Goal: Task Accomplishment & Management: Manage account settings

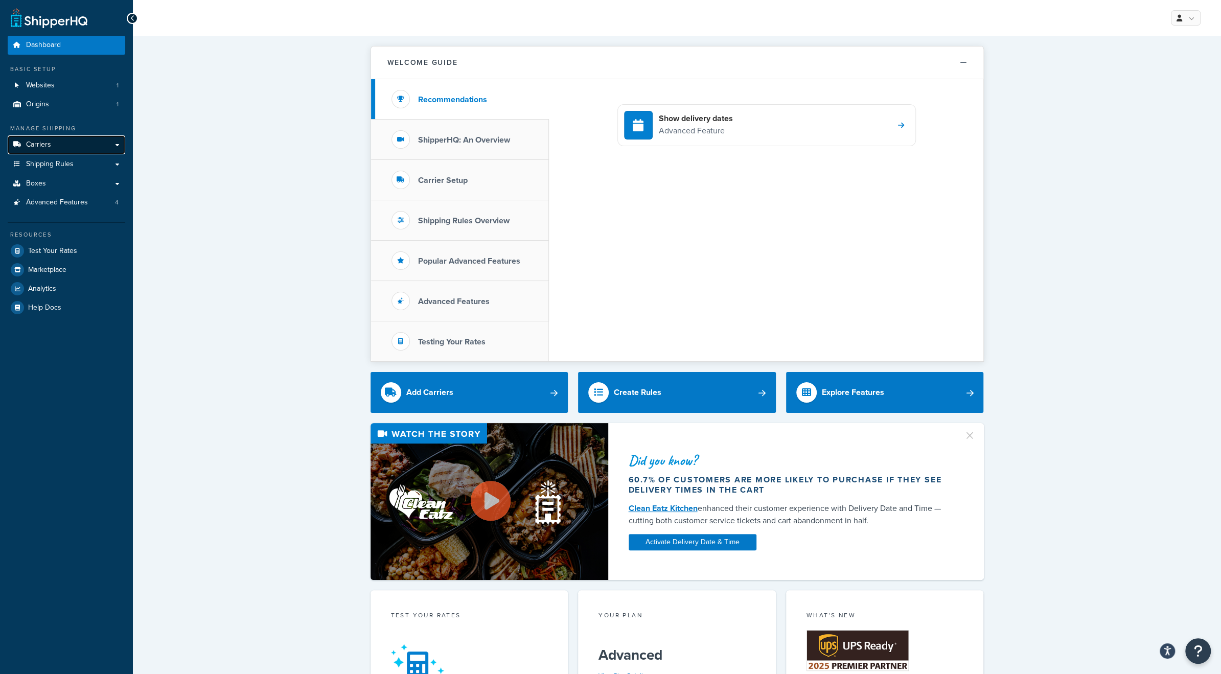
click at [46, 142] on span "Carriers" at bounding box center [38, 145] width 25 height 9
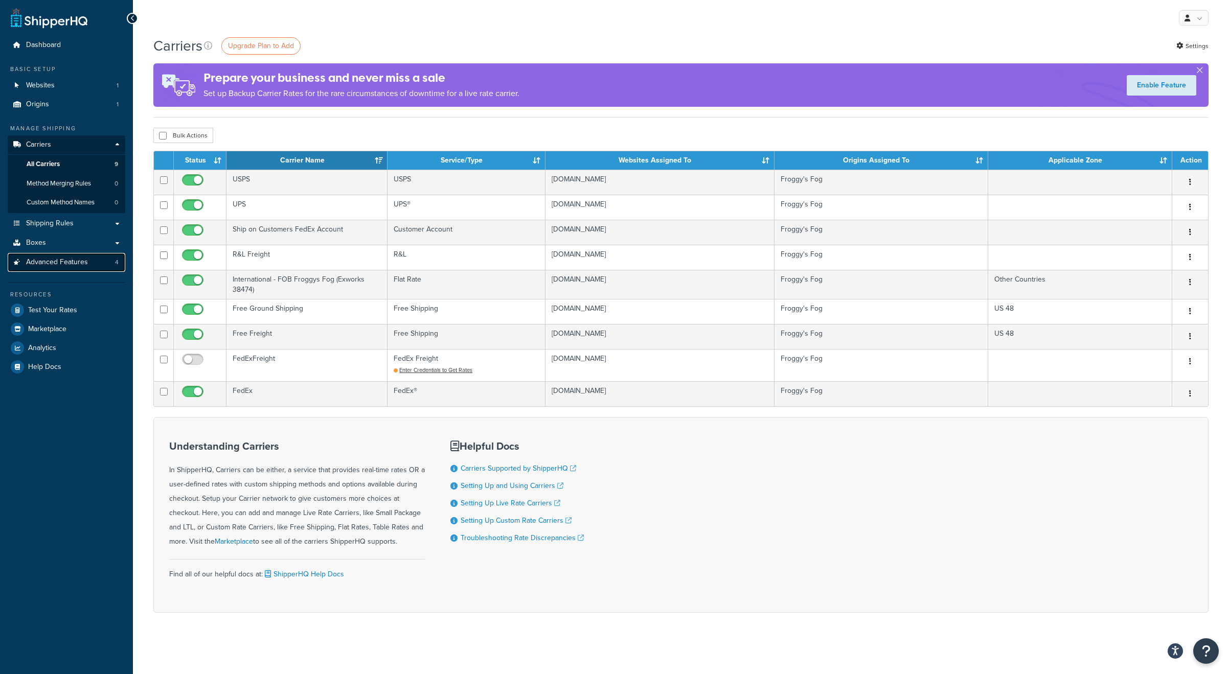
click at [49, 258] on span "Advanced Features" at bounding box center [57, 262] width 62 height 9
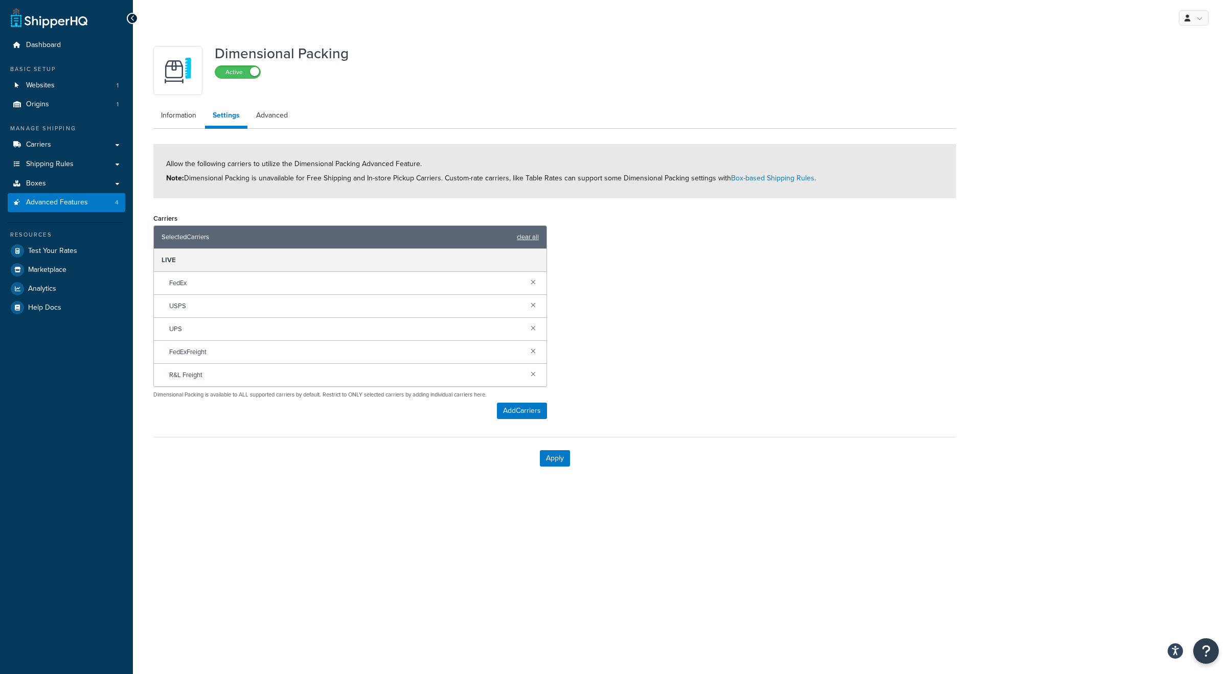
click at [525, 235] on link "clear all" at bounding box center [528, 237] width 22 height 14
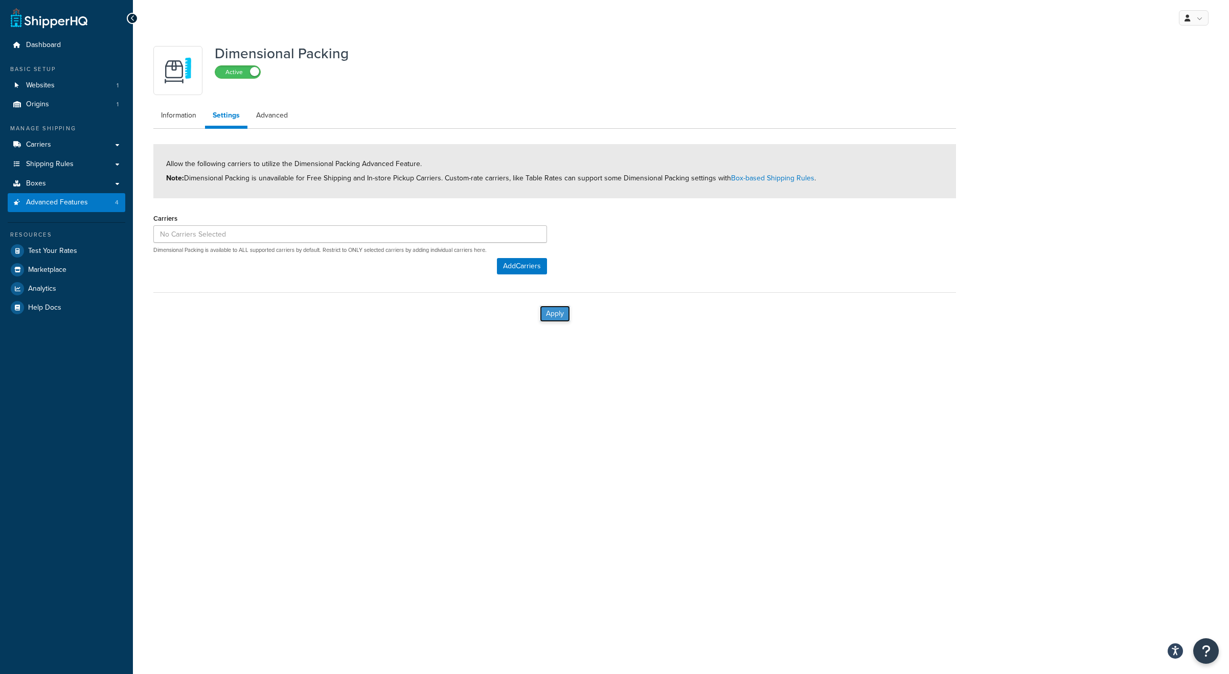
click at [556, 310] on button "Apply" at bounding box center [555, 314] width 30 height 16
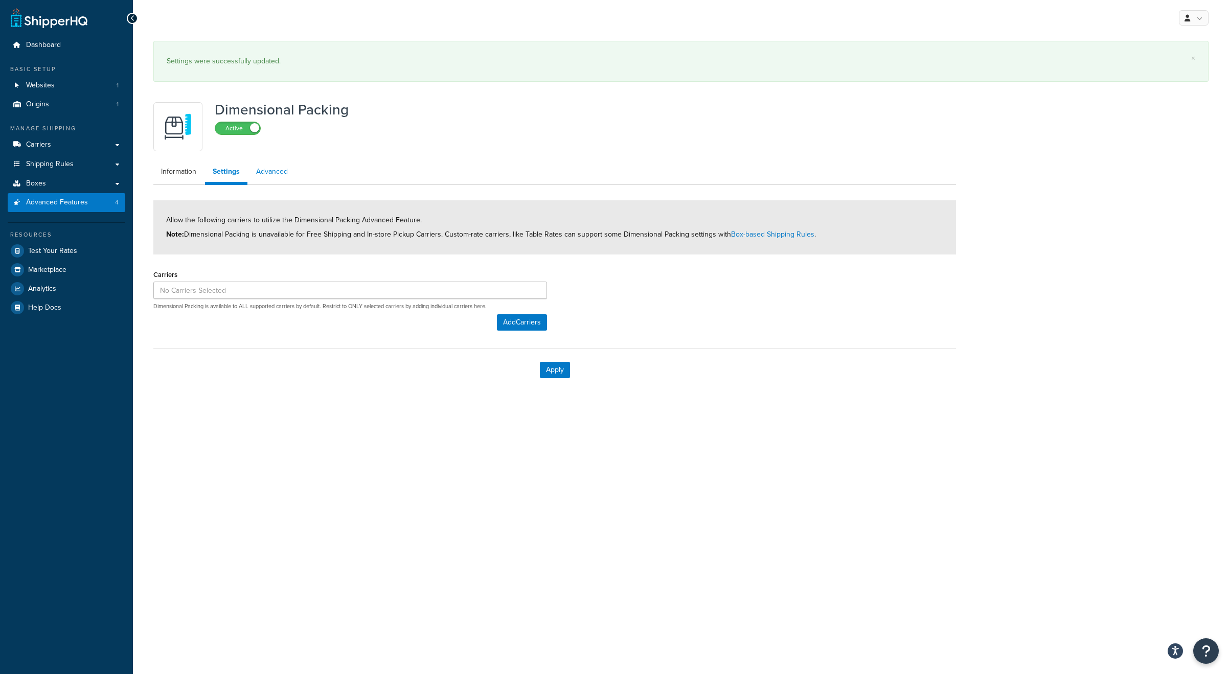
click at [266, 171] on link "Advanced" at bounding box center [271, 171] width 47 height 20
select select "false"
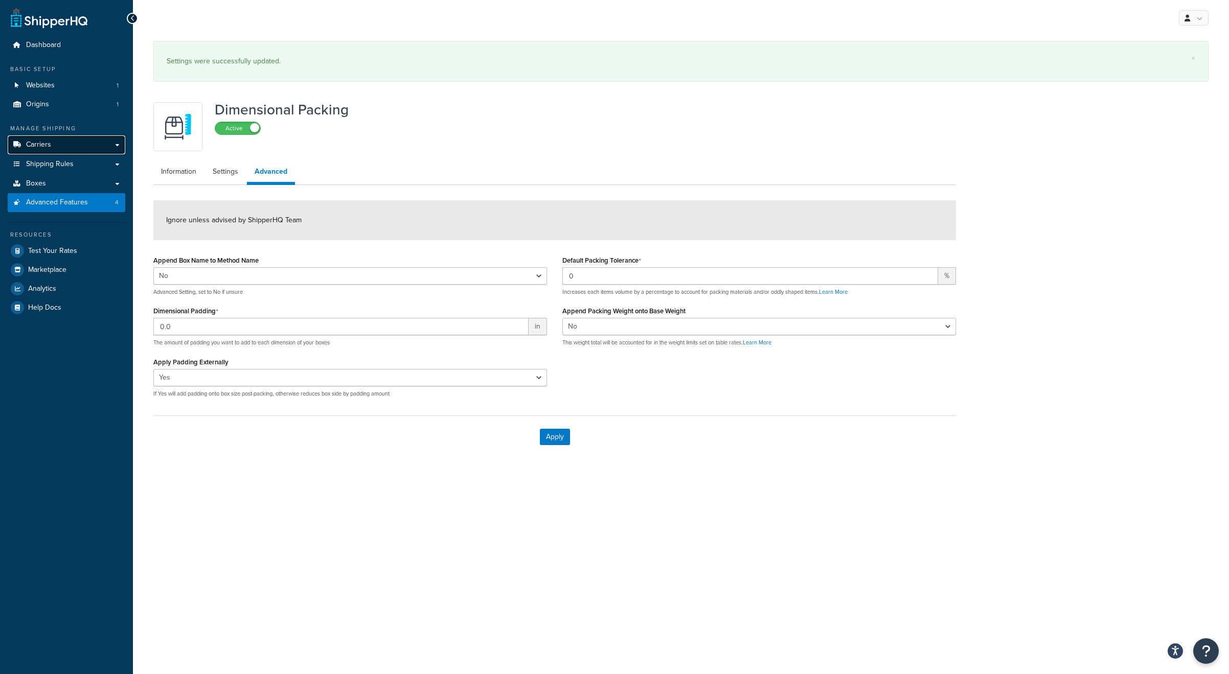
click at [29, 143] on span "Carriers" at bounding box center [38, 145] width 25 height 9
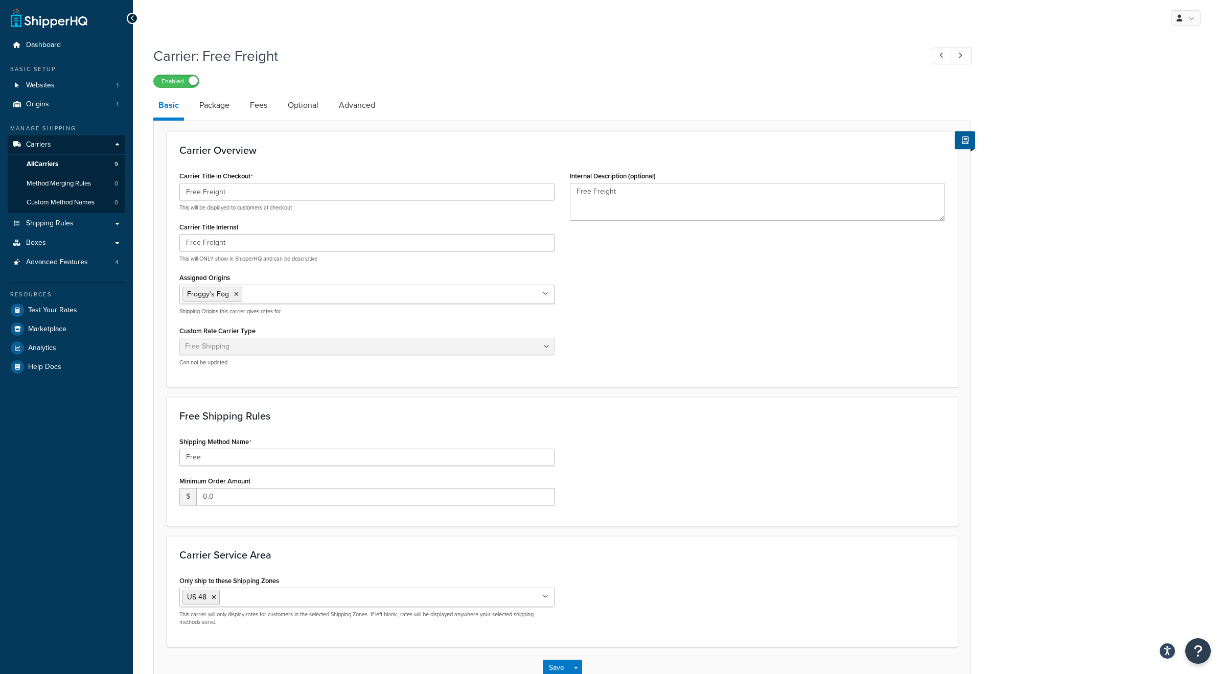
select select "free"
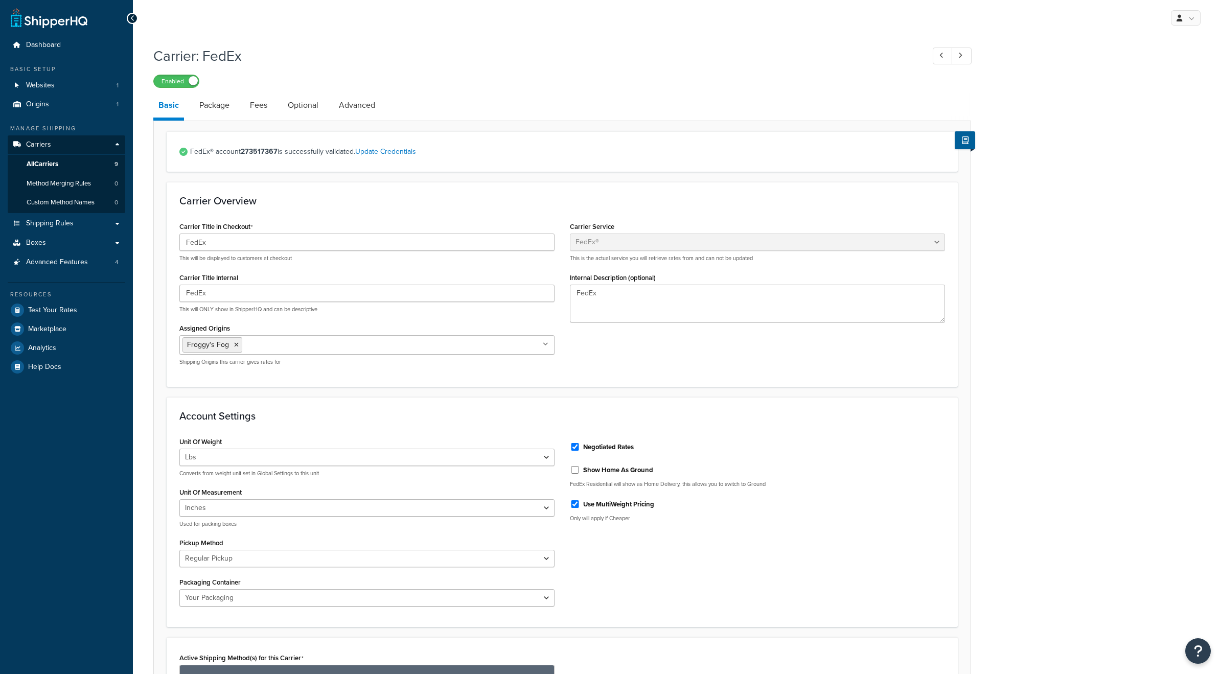
select select "fedEx"
select select "REGULAR_PICKUP"
select select "YOUR_PACKAGING"
click at [218, 106] on link "Package" at bounding box center [214, 105] width 40 height 25
select select "442578"
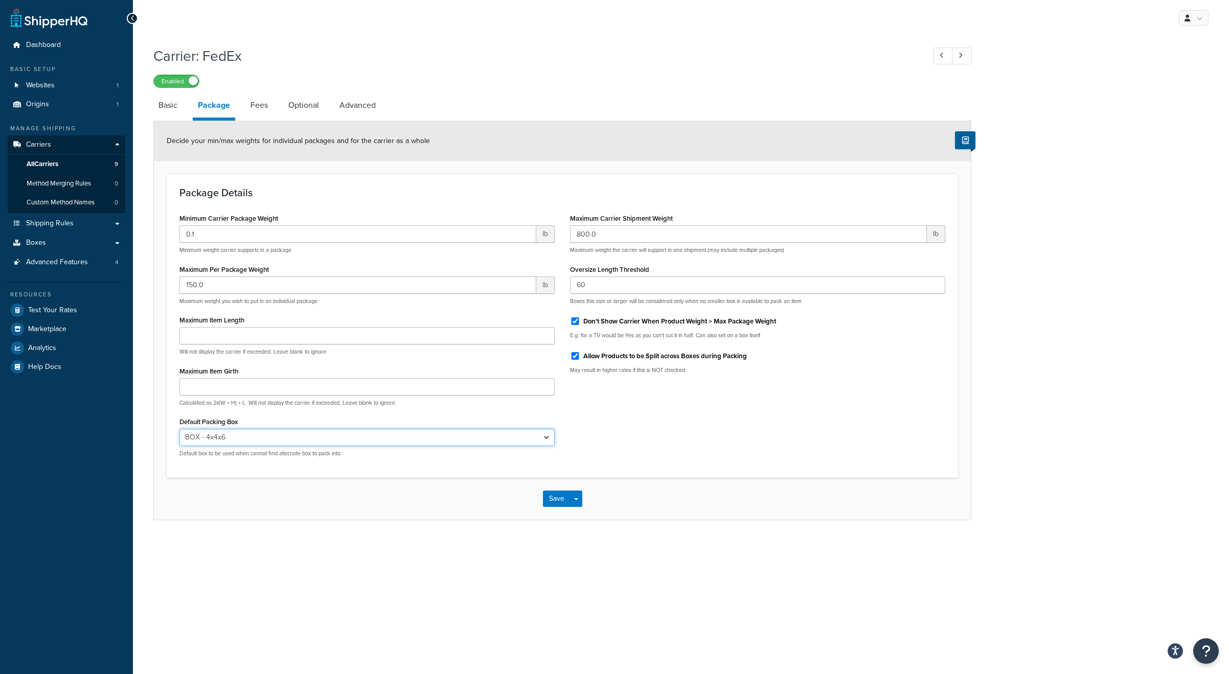
click at [261, 440] on select "N/A USPS-LFRB USPS-SFRB USPS-1GAL-IN-LFRB First Class Padded Envelope - 7.25x12…" at bounding box center [366, 437] width 375 height 17
click at [261, 474] on div "Package Details Minimum Carrier Package Weight 0.1 lb Minimum weight carrier su…" at bounding box center [562, 326] width 791 height 304
drag, startPoint x: 207, startPoint y: 281, endPoint x: 177, endPoint y: 284, distance: 30.4
click at [177, 284] on div "Minimum Carrier Package Weight 0.1 lb Minimum weight carrier supports in a pack…" at bounding box center [367, 338] width 390 height 254
click at [55, 264] on span "Advanced Features" at bounding box center [57, 262] width 62 height 9
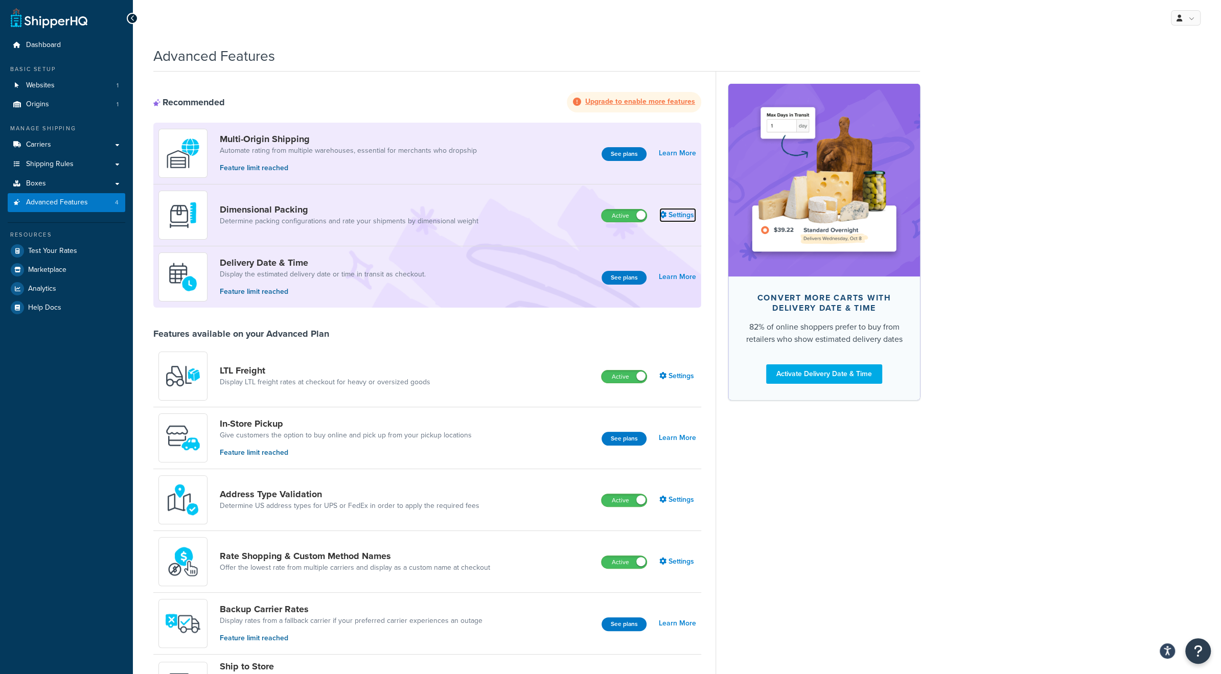
click at [684, 217] on link "Settings" at bounding box center [677, 215] width 37 height 14
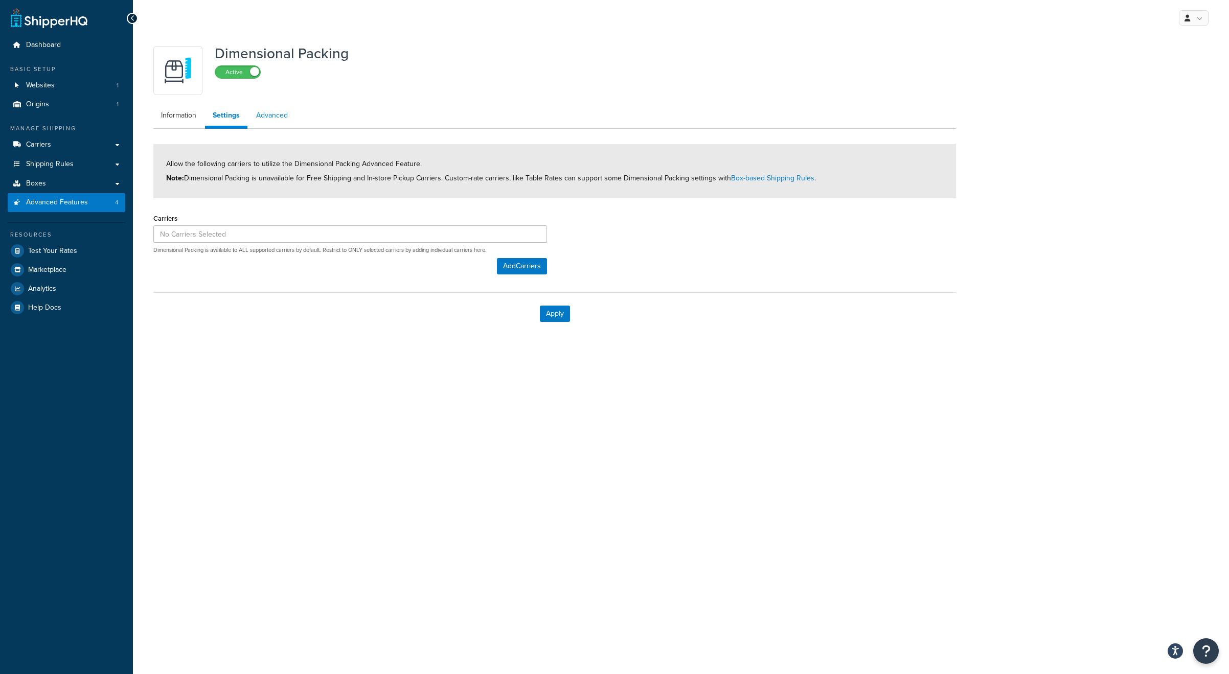
click at [273, 117] on link "Advanced" at bounding box center [271, 115] width 47 height 20
select select "false"
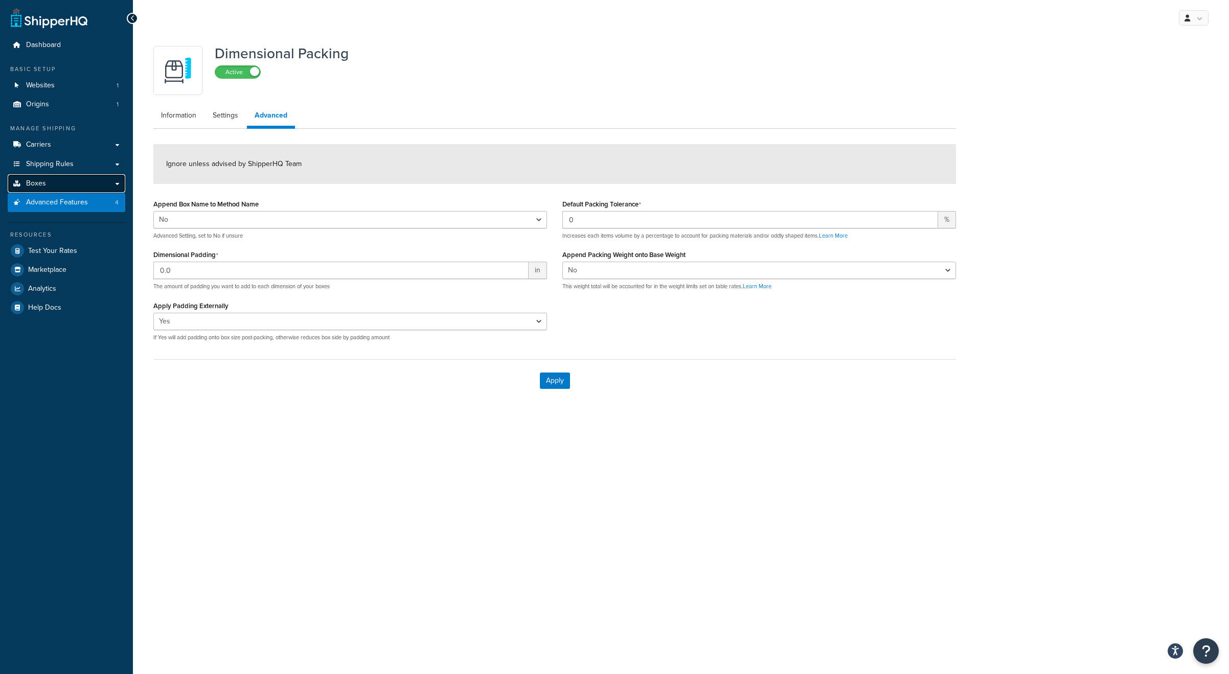
click at [38, 184] on span "Boxes" at bounding box center [36, 183] width 20 height 9
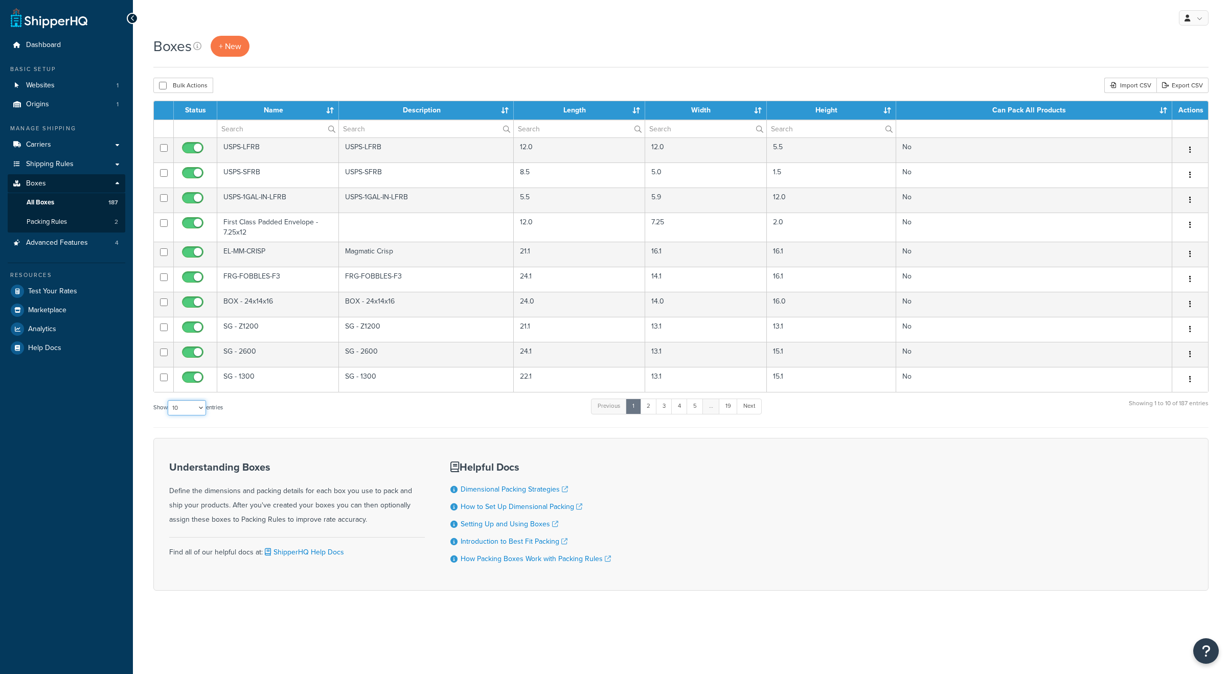
click at [188, 405] on select "10 15 25 50 100 1000" at bounding box center [187, 407] width 38 height 15
select select "1000"
click at [169, 400] on select "10 15 25 50 100 1000" at bounding box center [187, 407] width 38 height 15
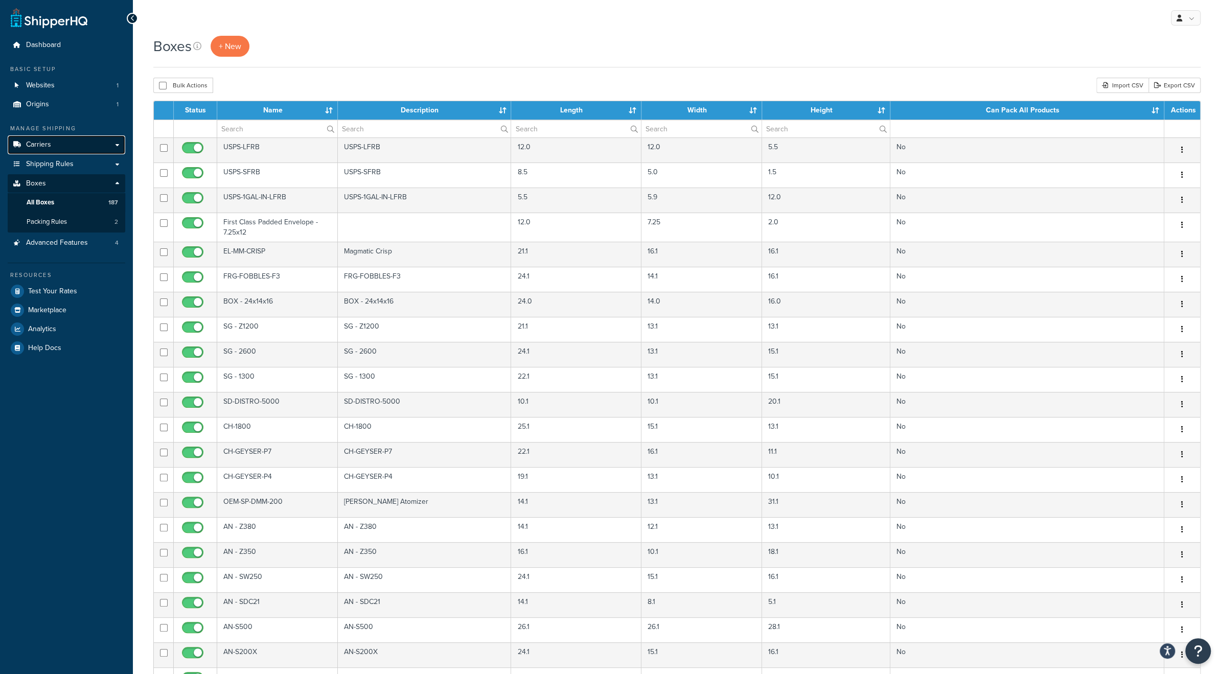
click at [44, 147] on span "Carriers" at bounding box center [38, 145] width 25 height 9
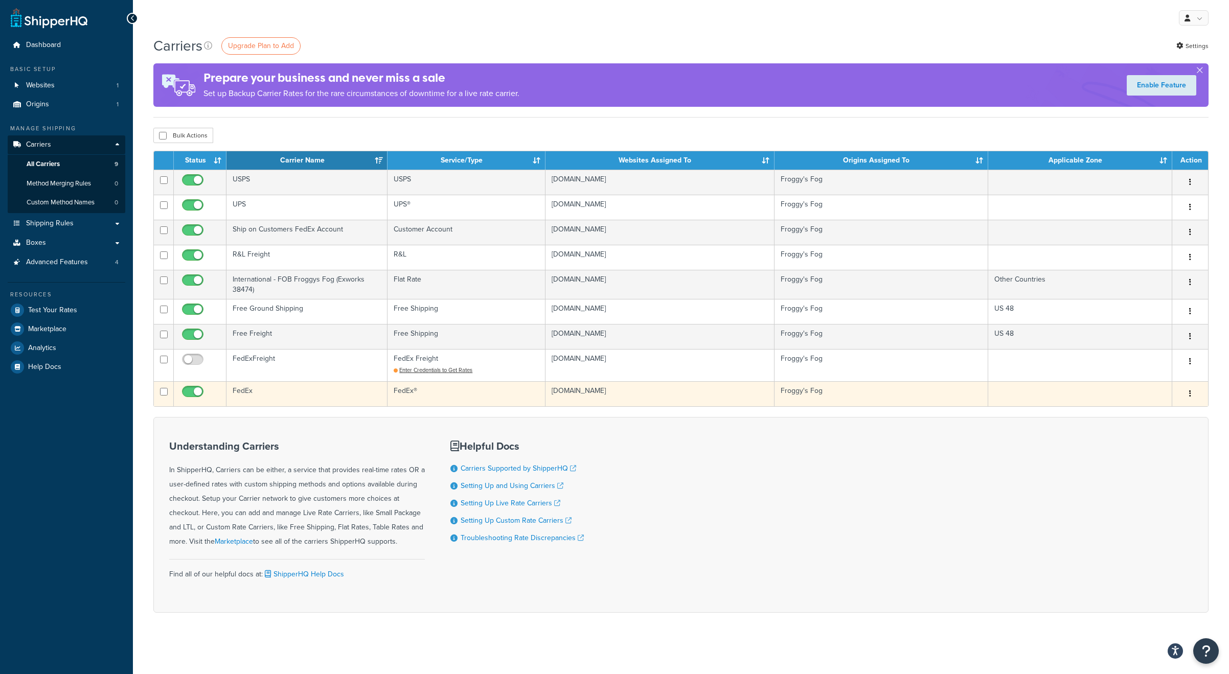
click at [267, 391] on td "FedEx" at bounding box center [306, 393] width 161 height 25
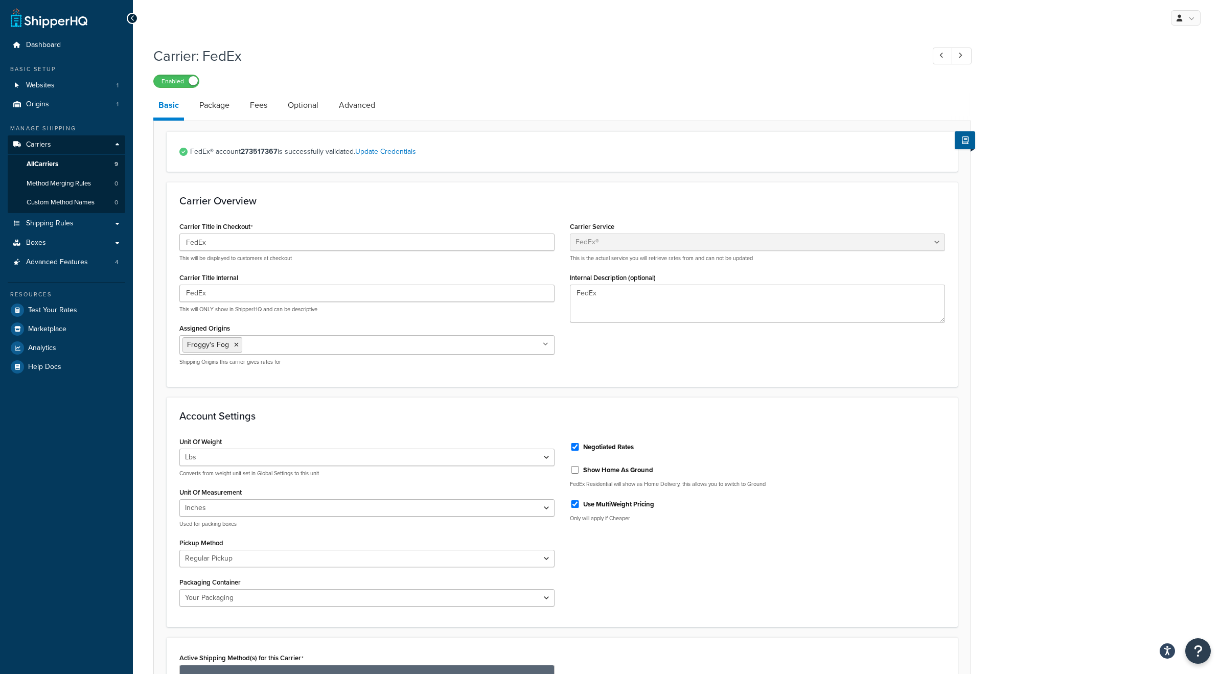
select select "fedEx"
select select "REGULAR_PICKUP"
select select "YOUR_PACKAGING"
click at [215, 101] on link "Package" at bounding box center [214, 105] width 40 height 25
select select "442578"
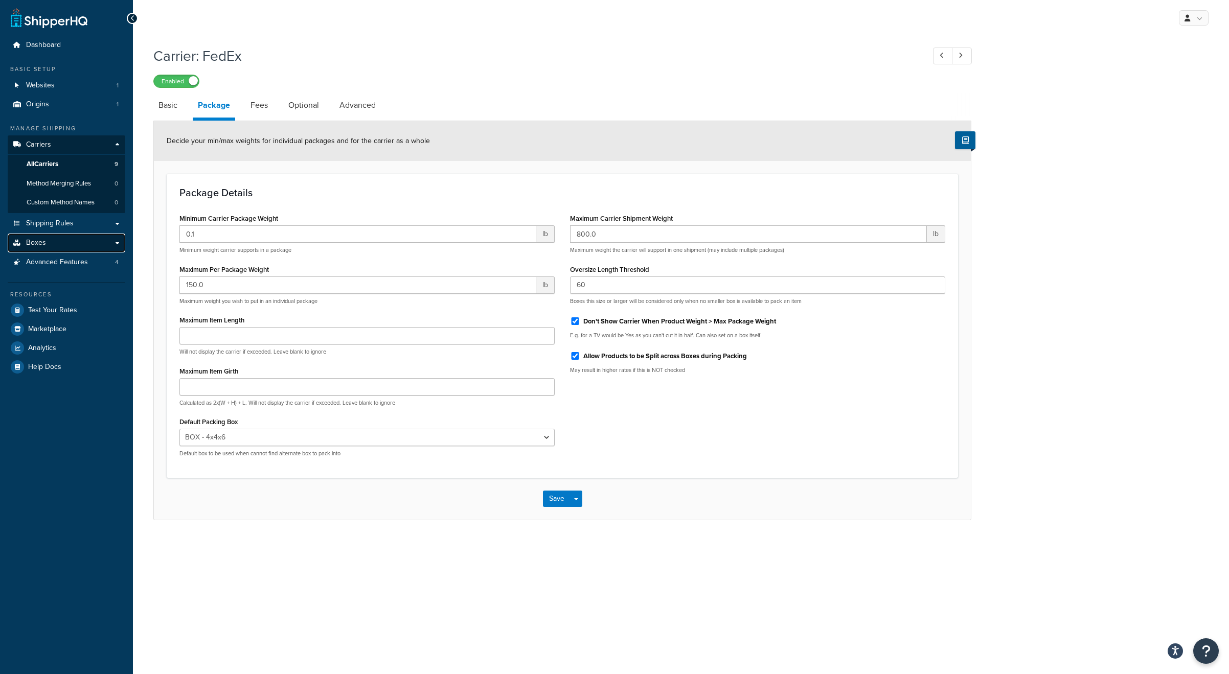
click at [42, 240] on span "Boxes" at bounding box center [36, 243] width 20 height 9
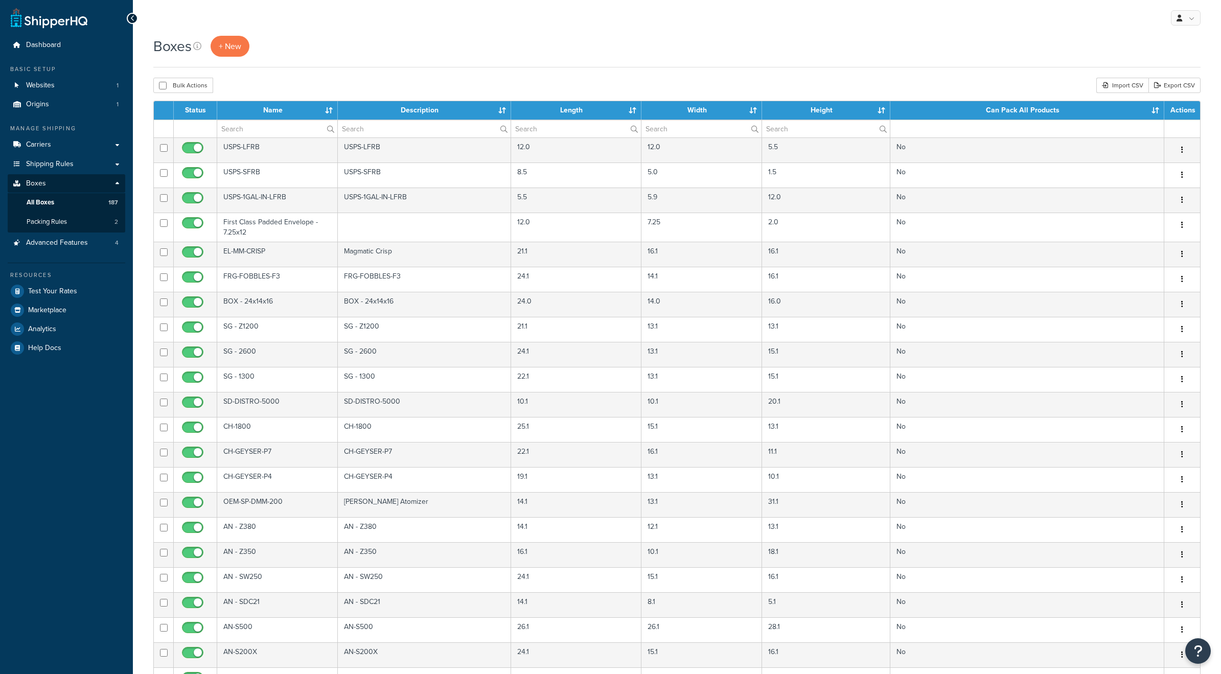
select select "1000"
click at [46, 165] on span "Shipping Rules" at bounding box center [50, 164] width 48 height 9
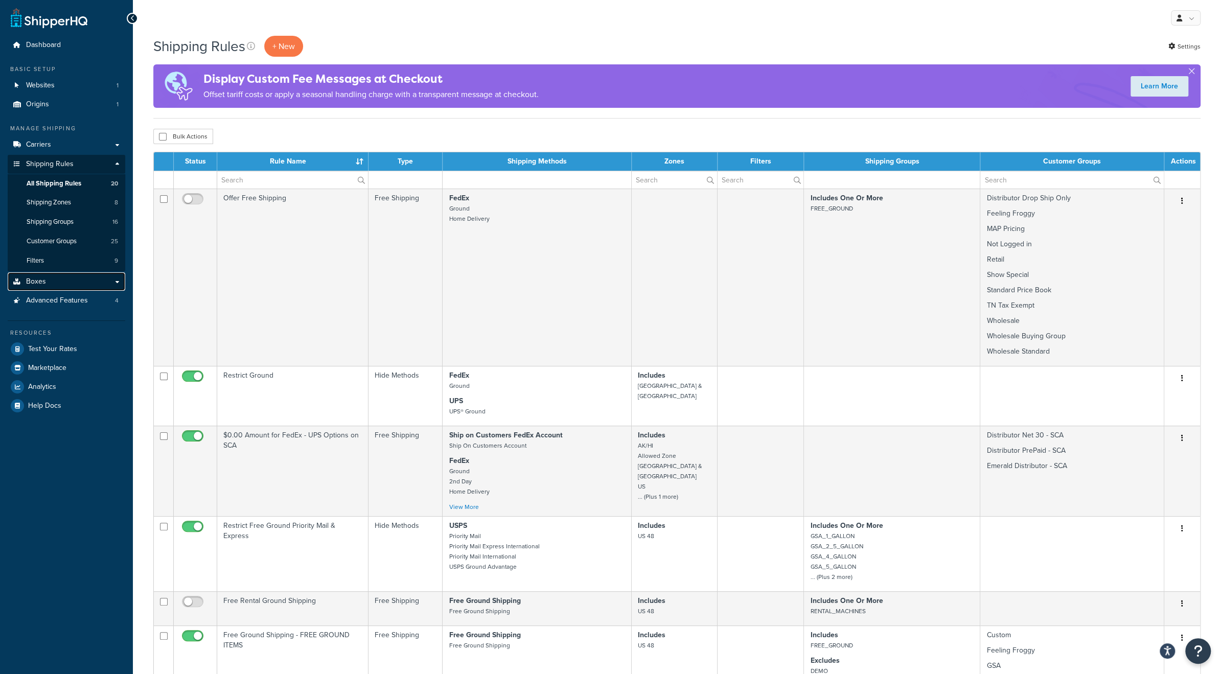
click at [44, 281] on span "Boxes" at bounding box center [36, 281] width 20 height 9
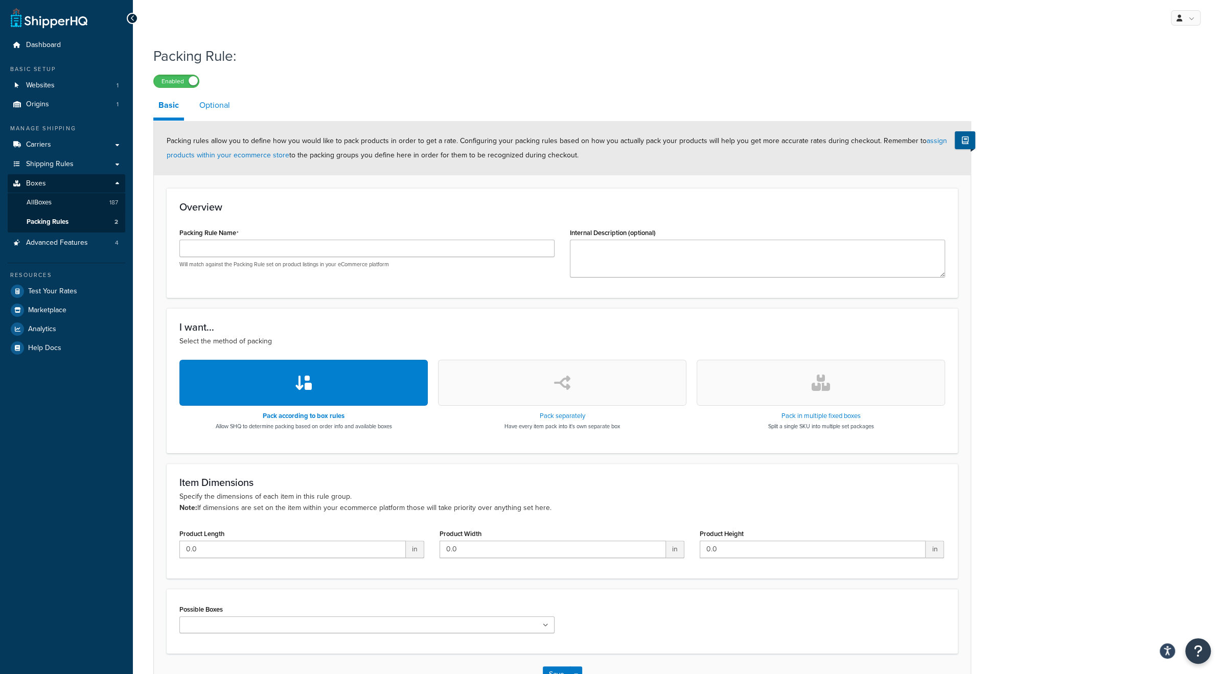
click at [221, 108] on link "Optional" at bounding box center [214, 105] width 41 height 25
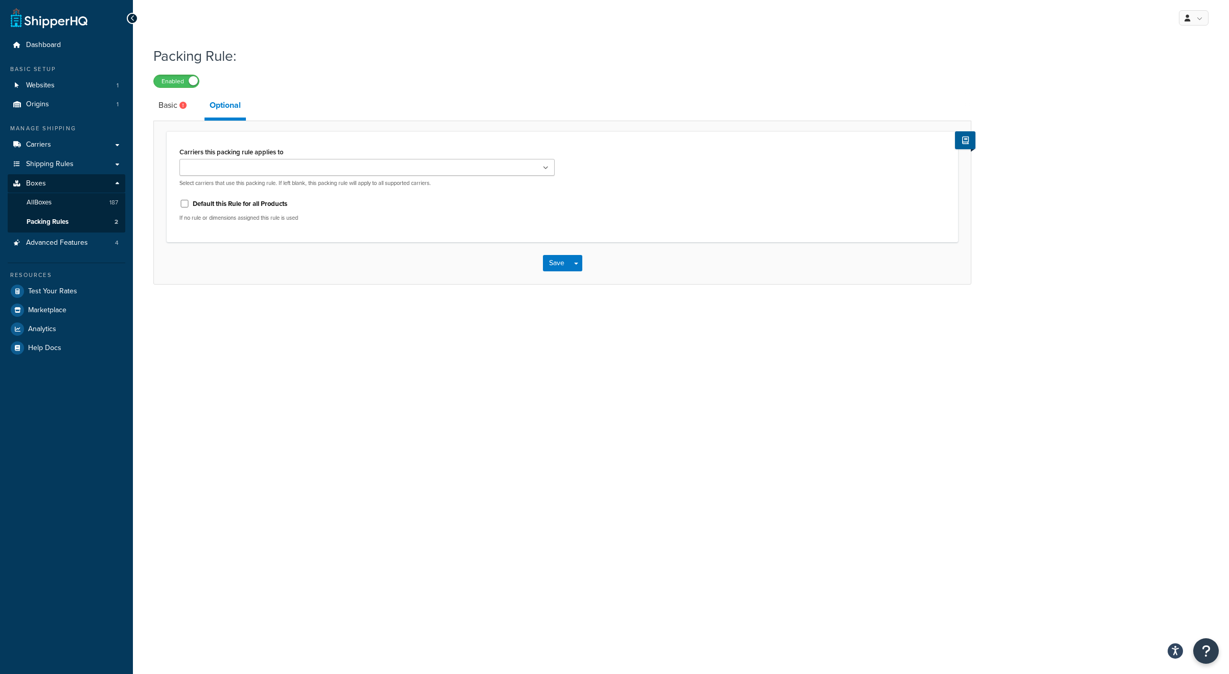
click at [268, 171] on ul at bounding box center [366, 167] width 375 height 17
click at [179, 181] on div "Carriers this packing rule applies to FedEx USPS UPS FedExFreight Free Freight …" at bounding box center [367, 188] width 390 height 87
click at [181, 206] on input "Default this Rule for all Products" at bounding box center [184, 206] width 10 height 8
checkbox input "true"
click at [174, 107] on link "Basic" at bounding box center [173, 105] width 41 height 25
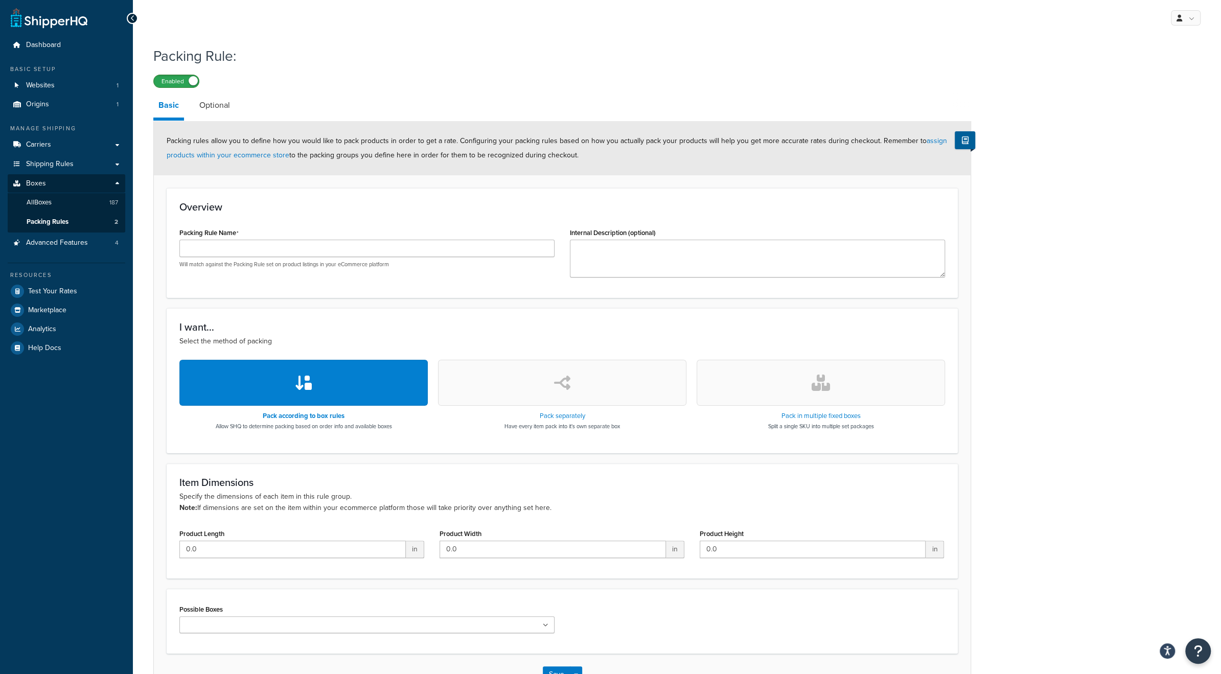
click at [176, 77] on label "Enabled" at bounding box center [176, 81] width 45 height 12
click at [49, 204] on span "All Boxes" at bounding box center [39, 202] width 25 height 9
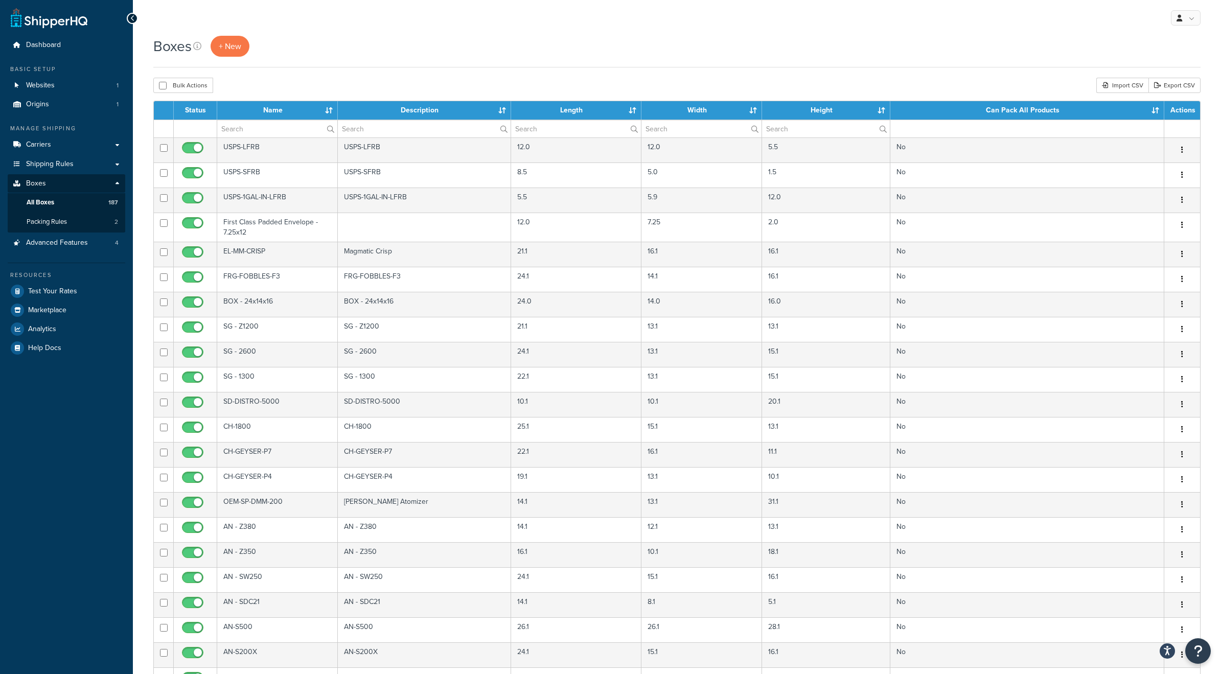
select select "1000"
type input "PALLET"
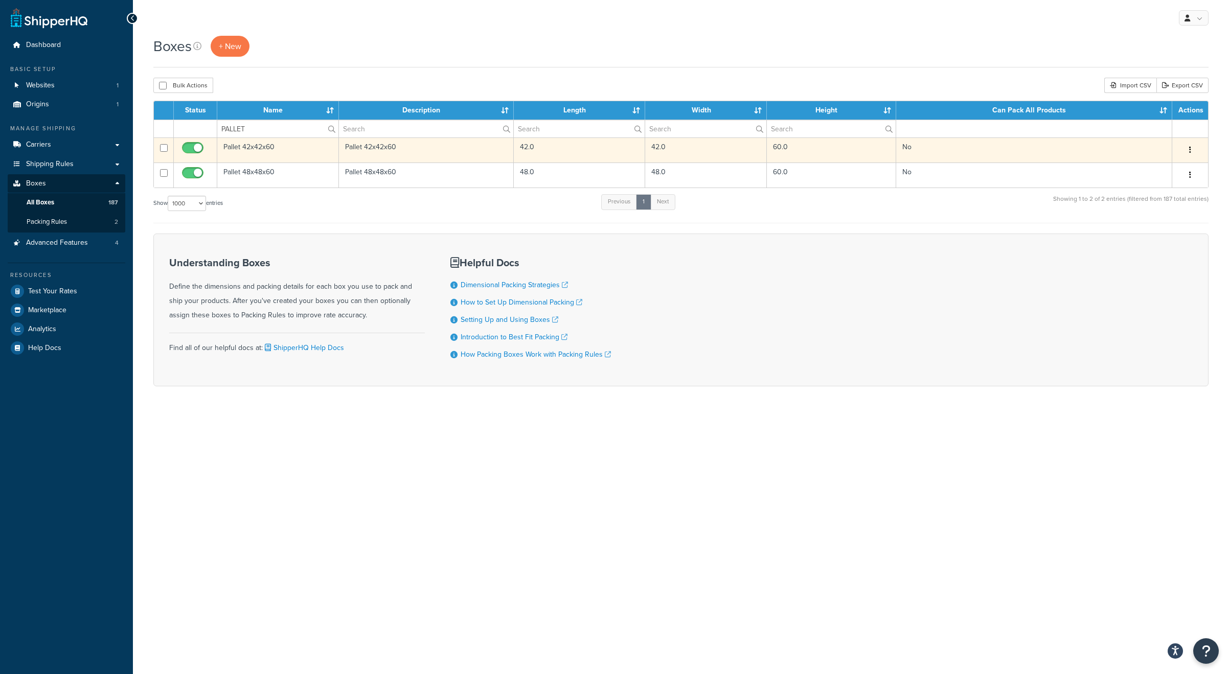
click at [257, 150] on td "Pallet 42x42x60" at bounding box center [278, 149] width 122 height 25
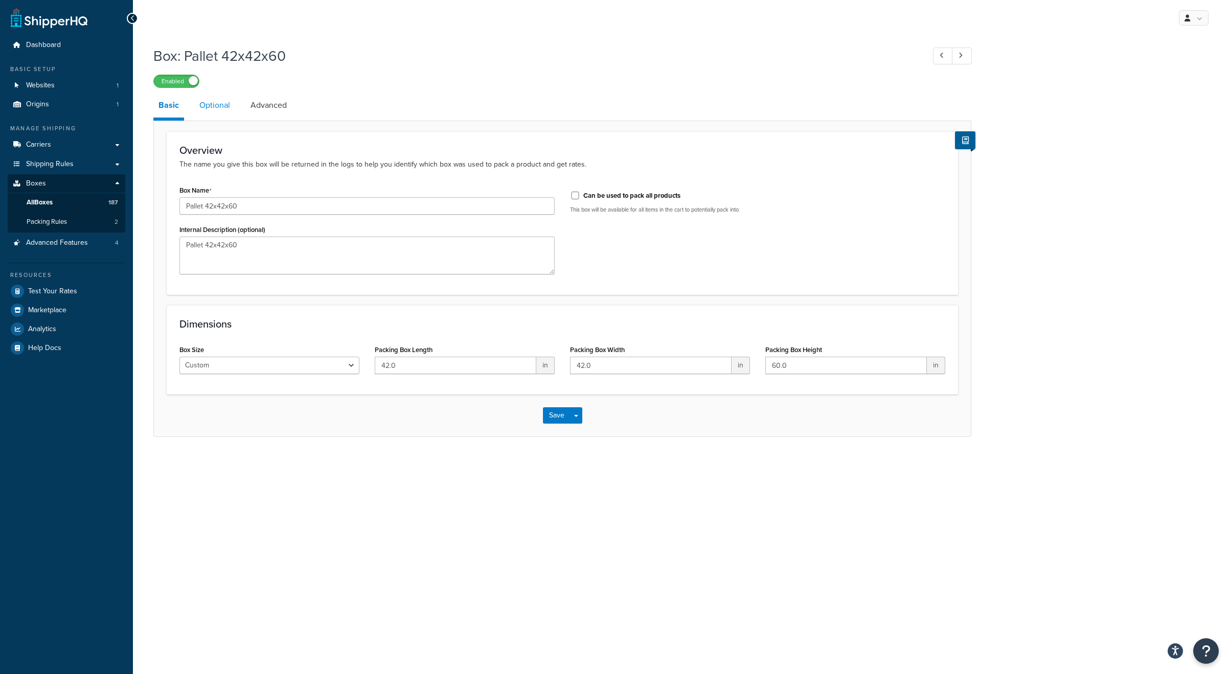
click at [224, 107] on link "Optional" at bounding box center [214, 105] width 41 height 25
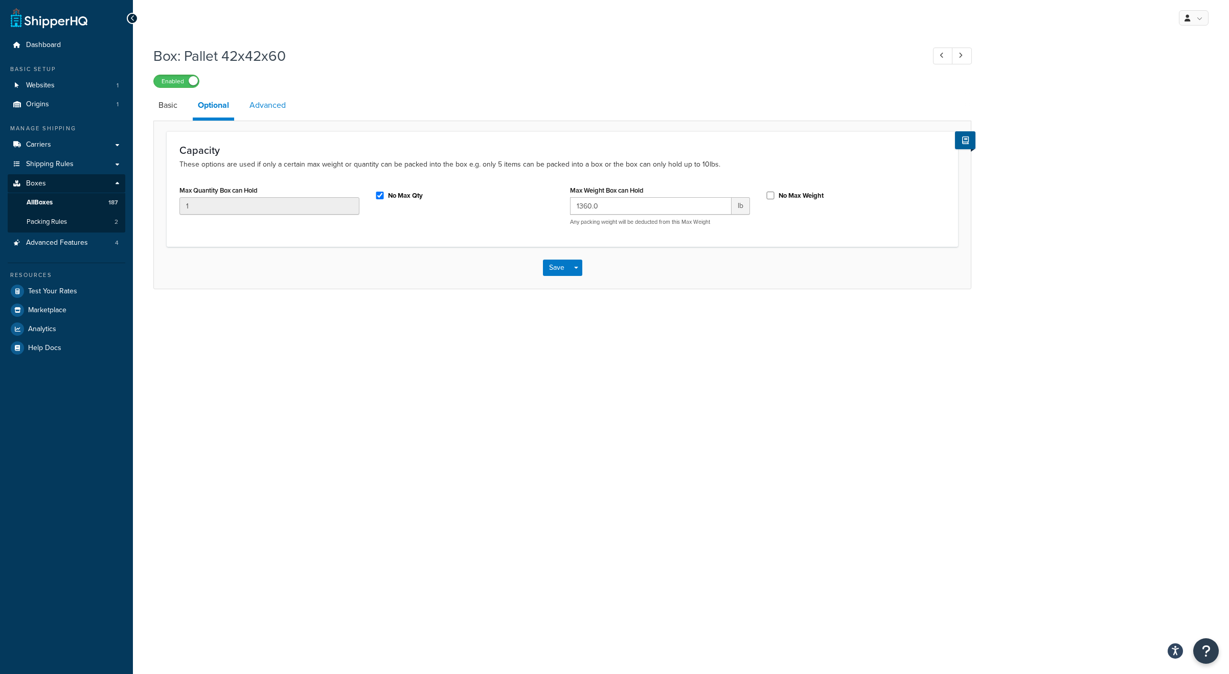
click at [266, 105] on link "Advanced" at bounding box center [267, 105] width 47 height 25
select select "55"
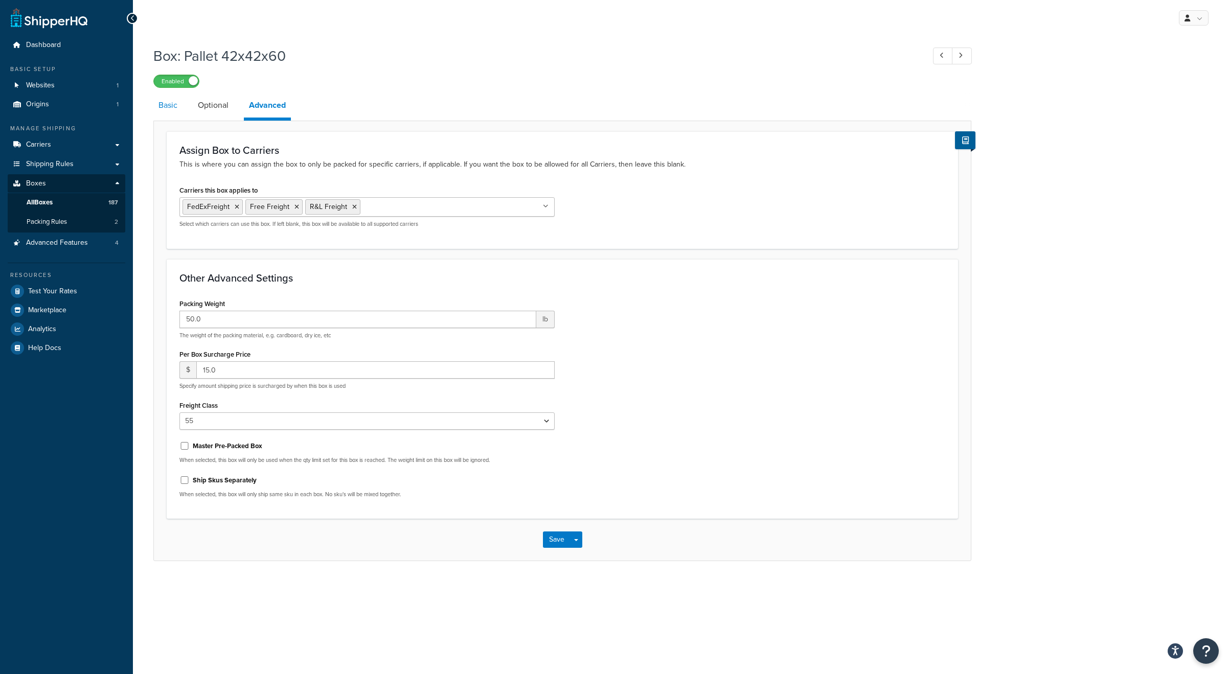
click at [166, 107] on link "Basic" at bounding box center [167, 105] width 29 height 25
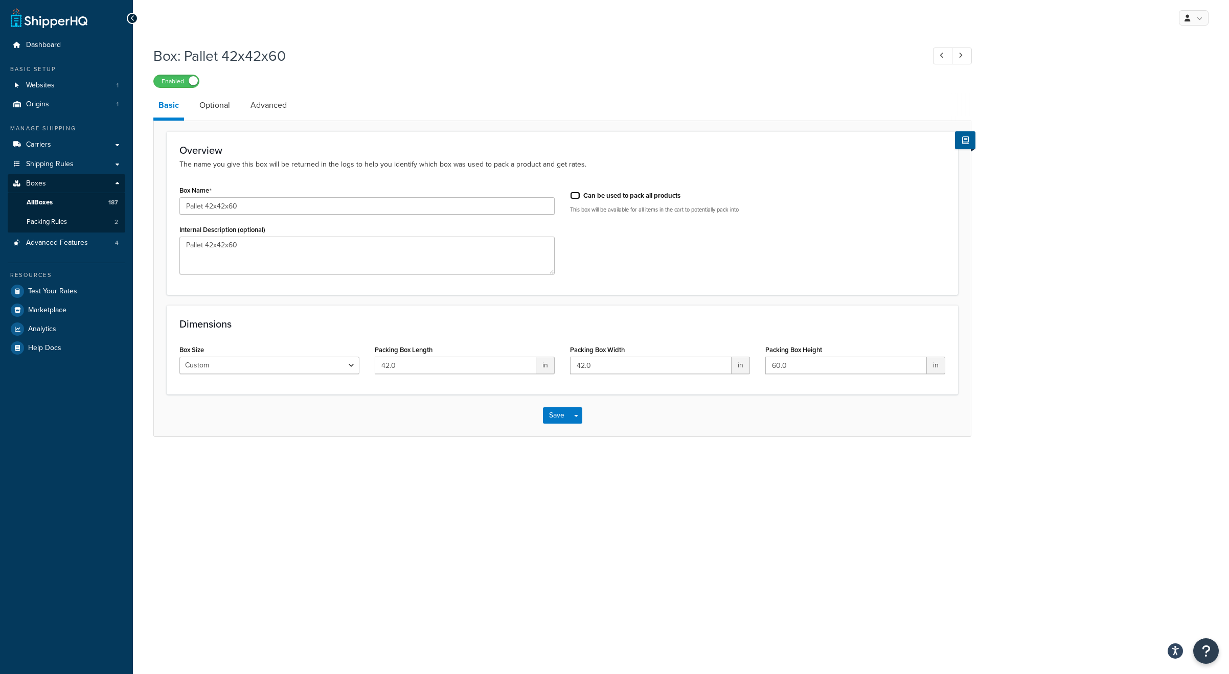
click at [573, 194] on input "Can be used to pack all products" at bounding box center [575, 196] width 10 height 8
checkbox input "true"
click at [267, 105] on link "Advanced" at bounding box center [268, 105] width 47 height 25
select select "55"
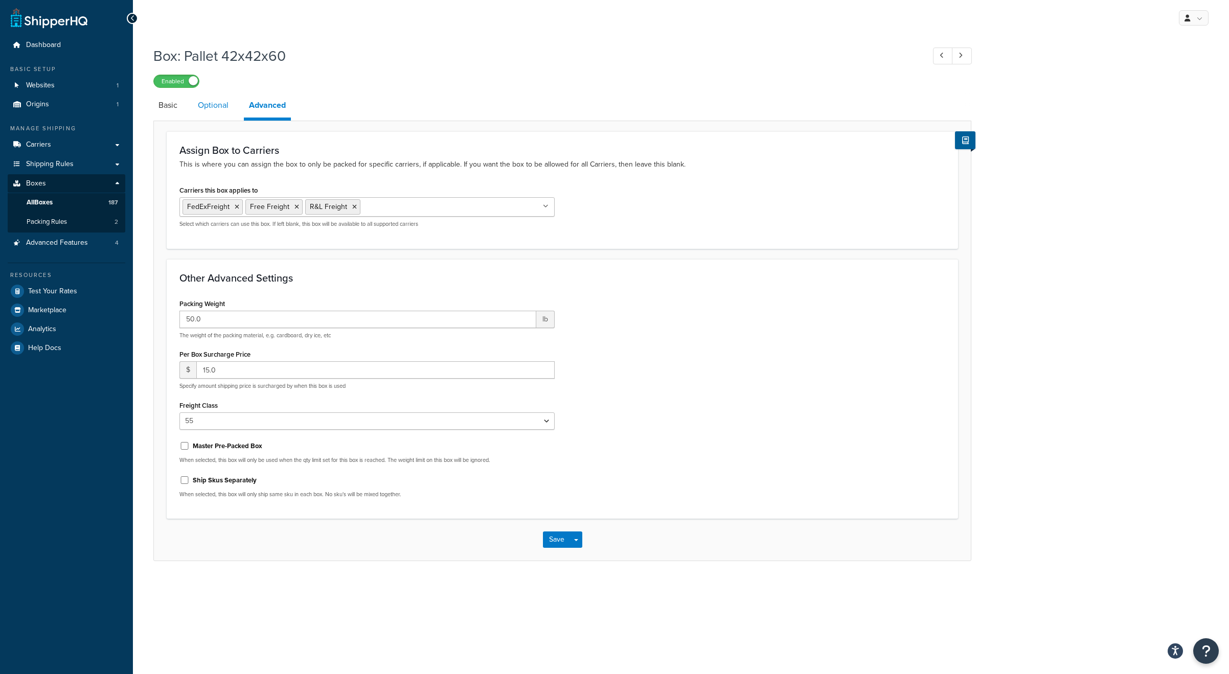
click at [208, 105] on link "Optional" at bounding box center [213, 105] width 41 height 25
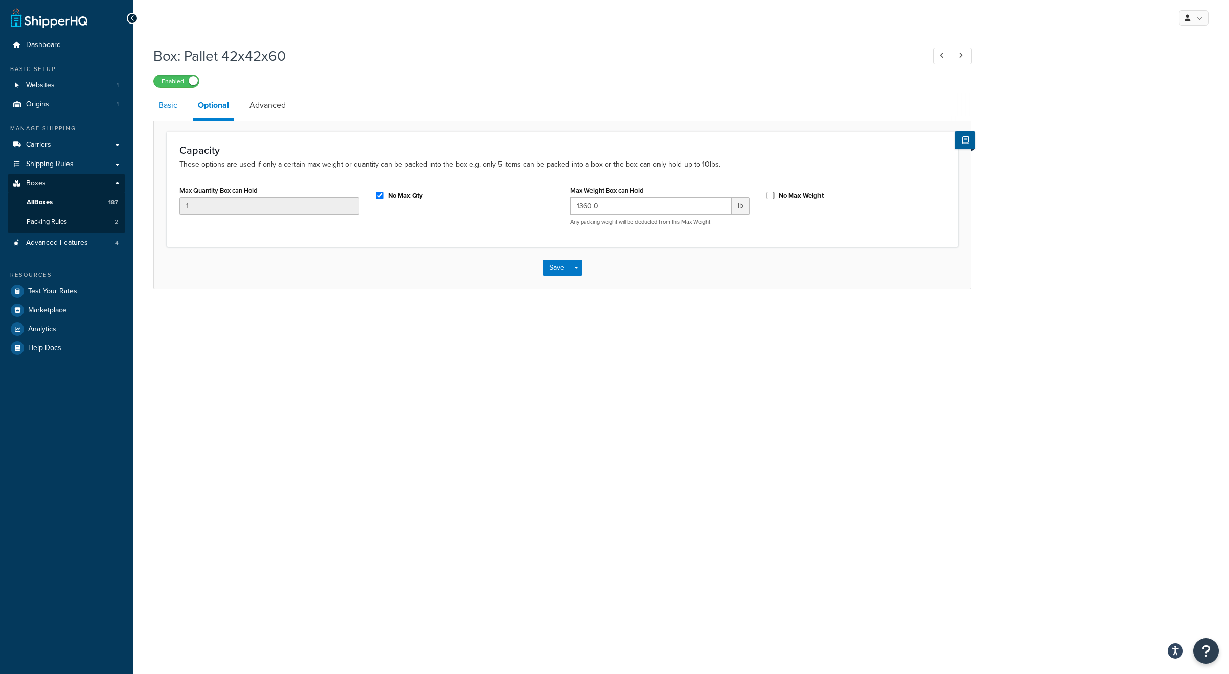
click at [167, 108] on link "Basic" at bounding box center [167, 105] width 29 height 25
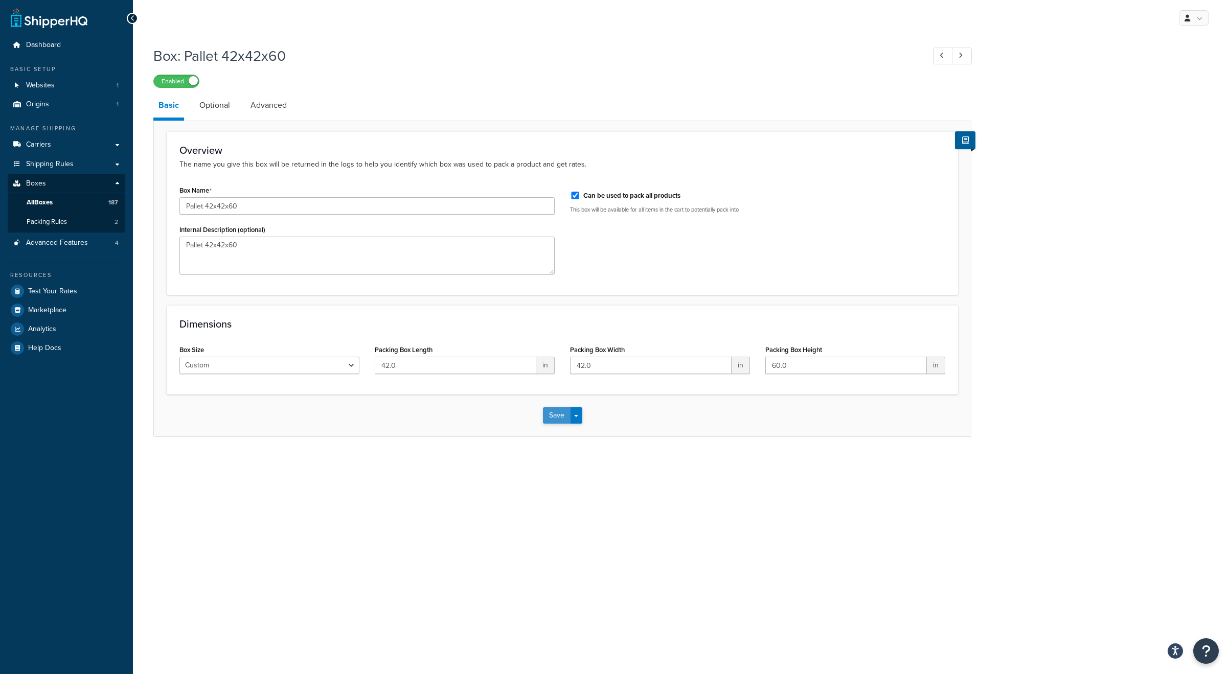
click at [549, 419] on button "Save" at bounding box center [557, 415] width 28 height 16
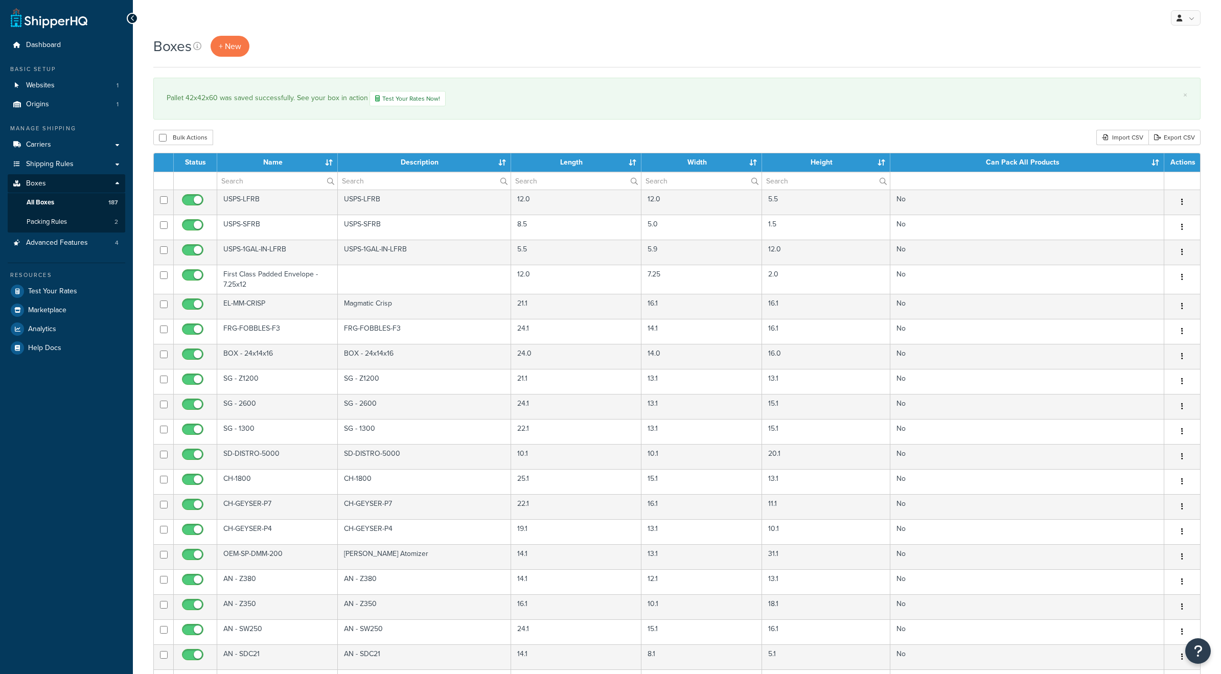
select select "1000"
click at [279, 181] on input "text" at bounding box center [277, 180] width 120 height 17
type input "PALLET"
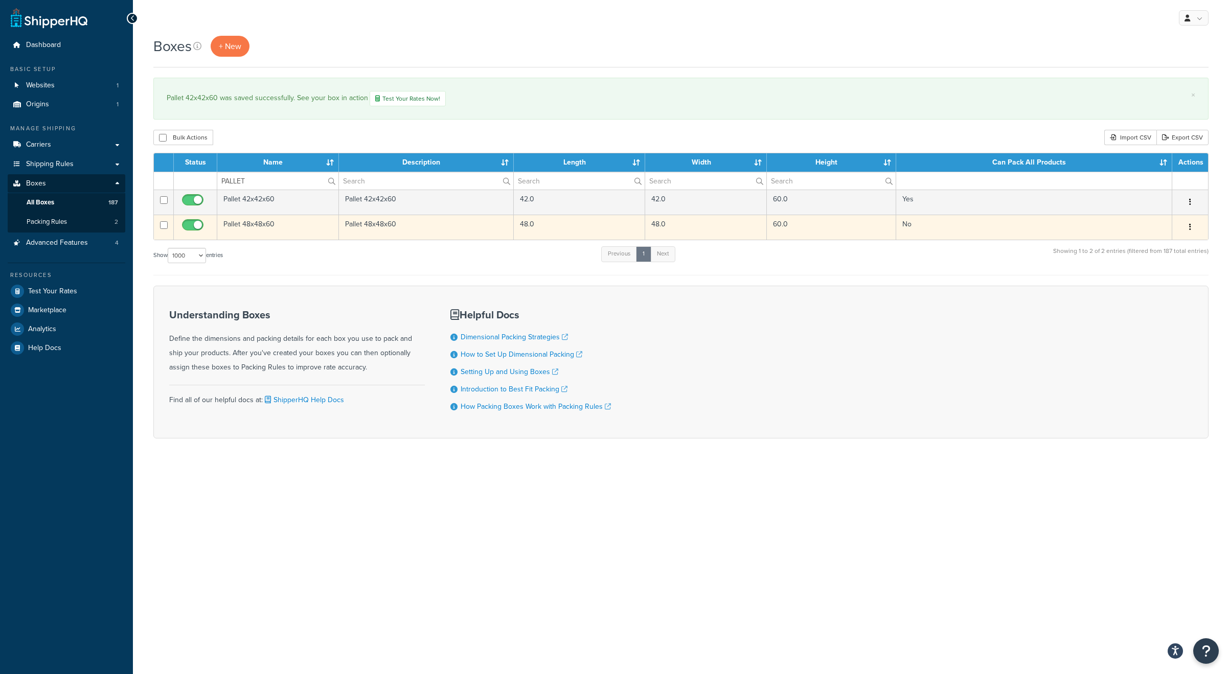
click at [274, 225] on td "Pallet 48x48x60" at bounding box center [278, 227] width 122 height 25
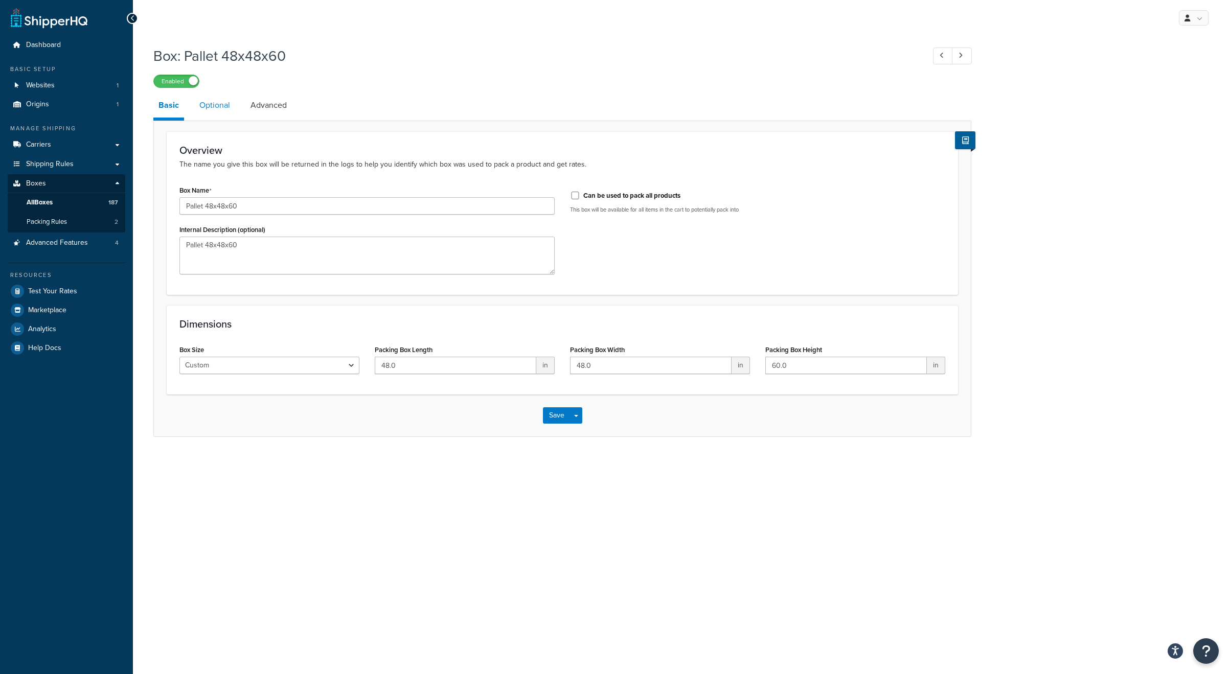
click at [223, 108] on link "Optional" at bounding box center [214, 105] width 41 height 25
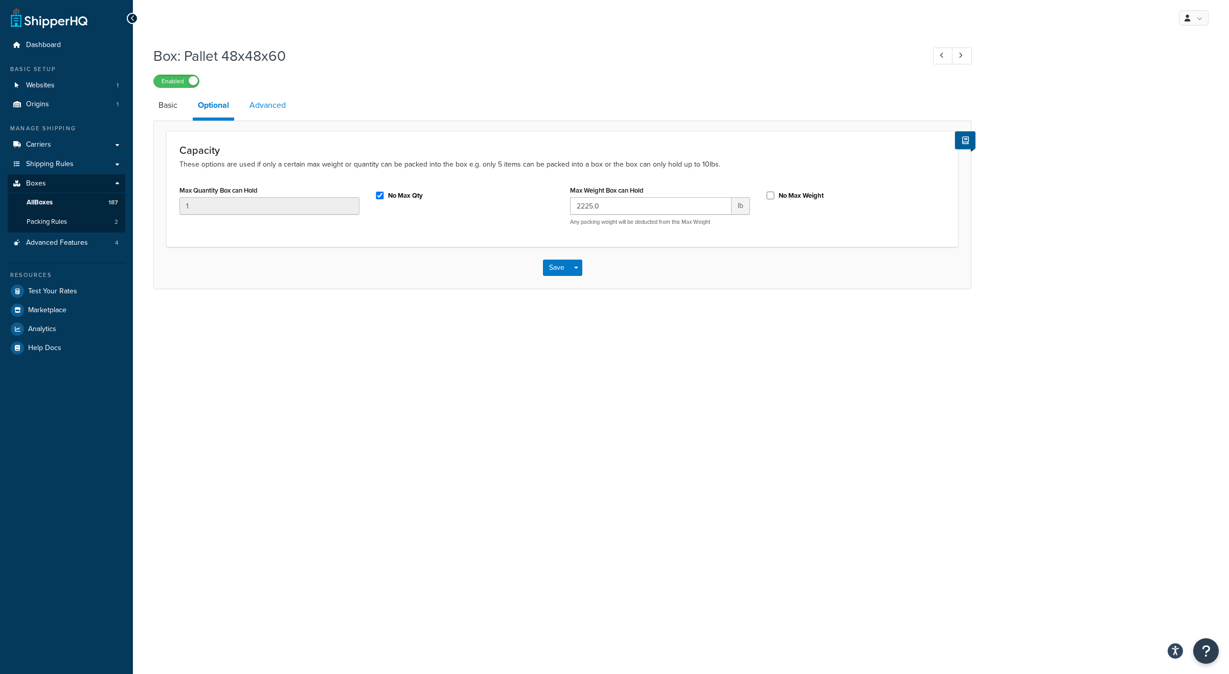
click at [262, 110] on link "Advanced" at bounding box center [267, 105] width 47 height 25
select select "55"
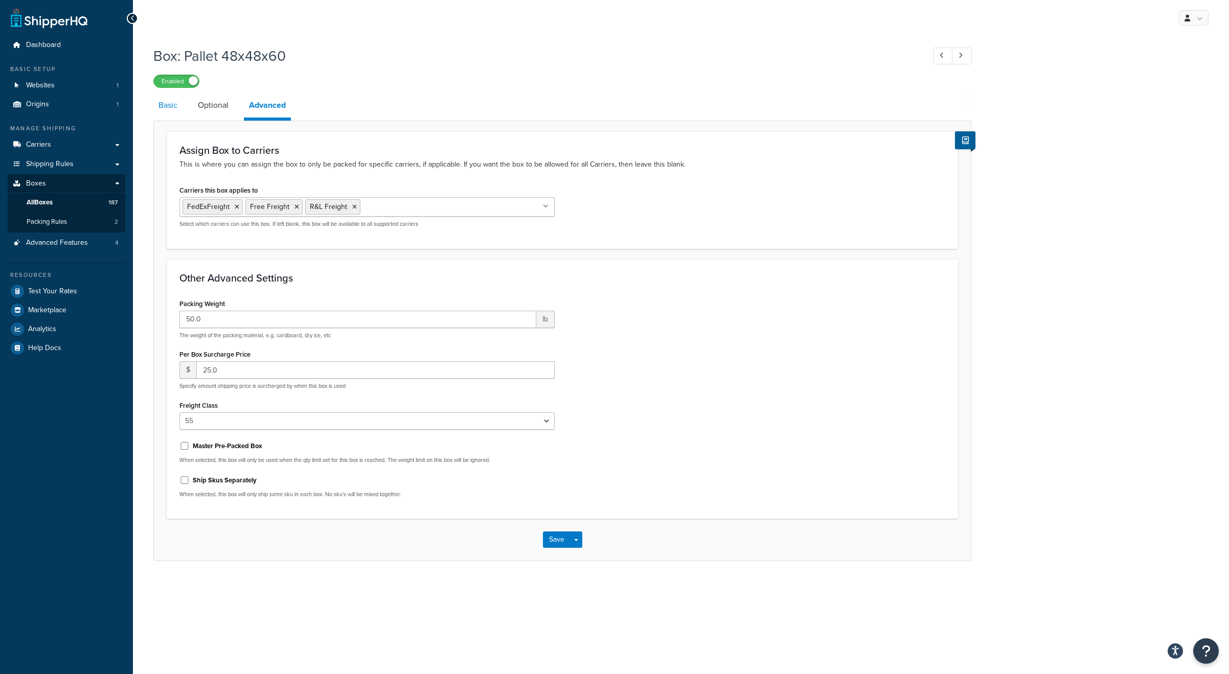
click at [170, 109] on link "Basic" at bounding box center [167, 105] width 29 height 25
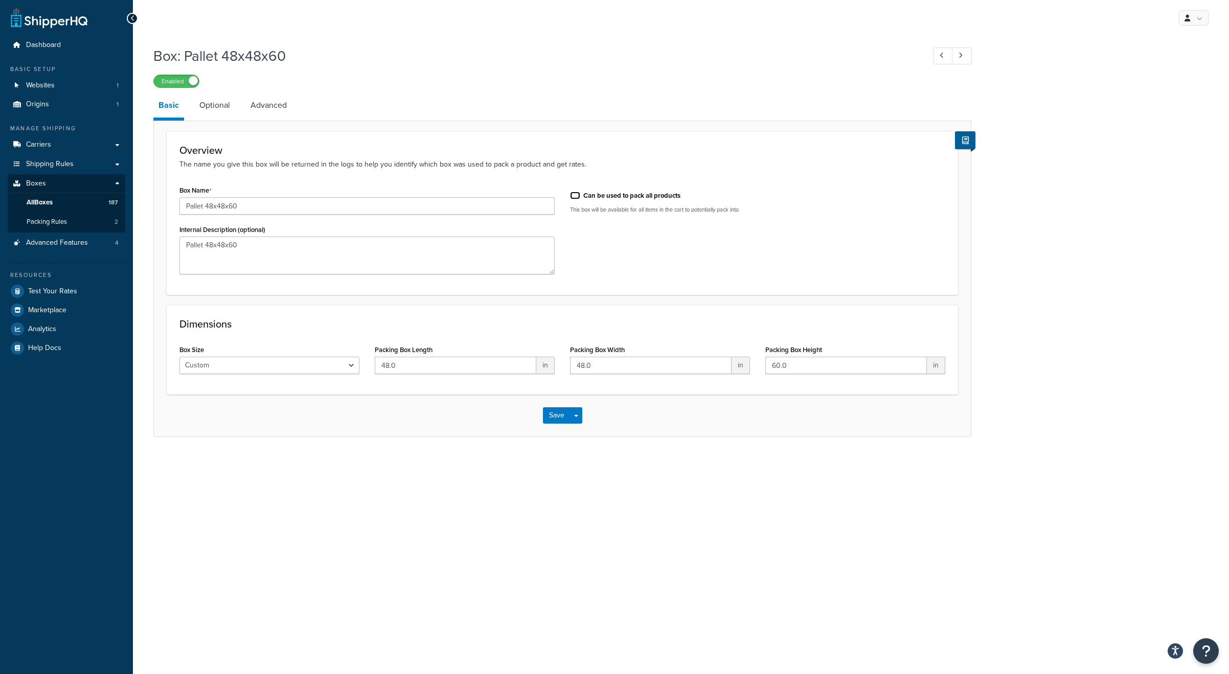
click at [575, 195] on input "Can be used to pack all products" at bounding box center [575, 196] width 10 height 8
checkbox input "true"
click at [553, 417] on button "Save" at bounding box center [557, 415] width 28 height 16
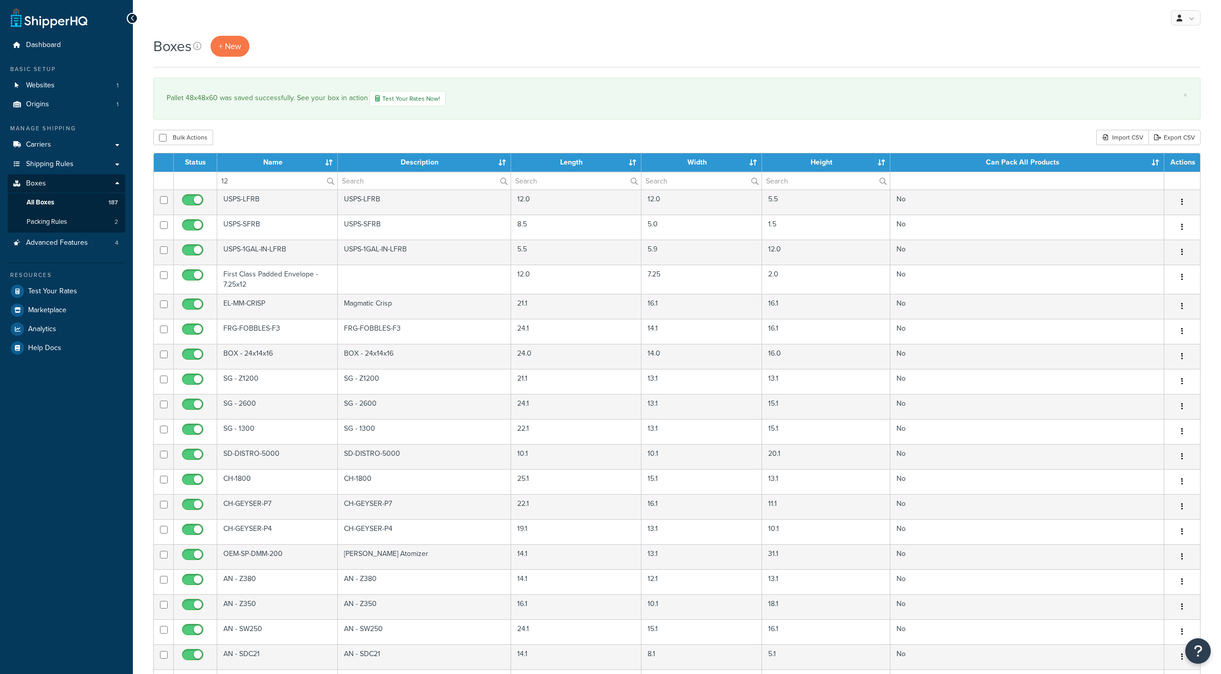
select select "1000"
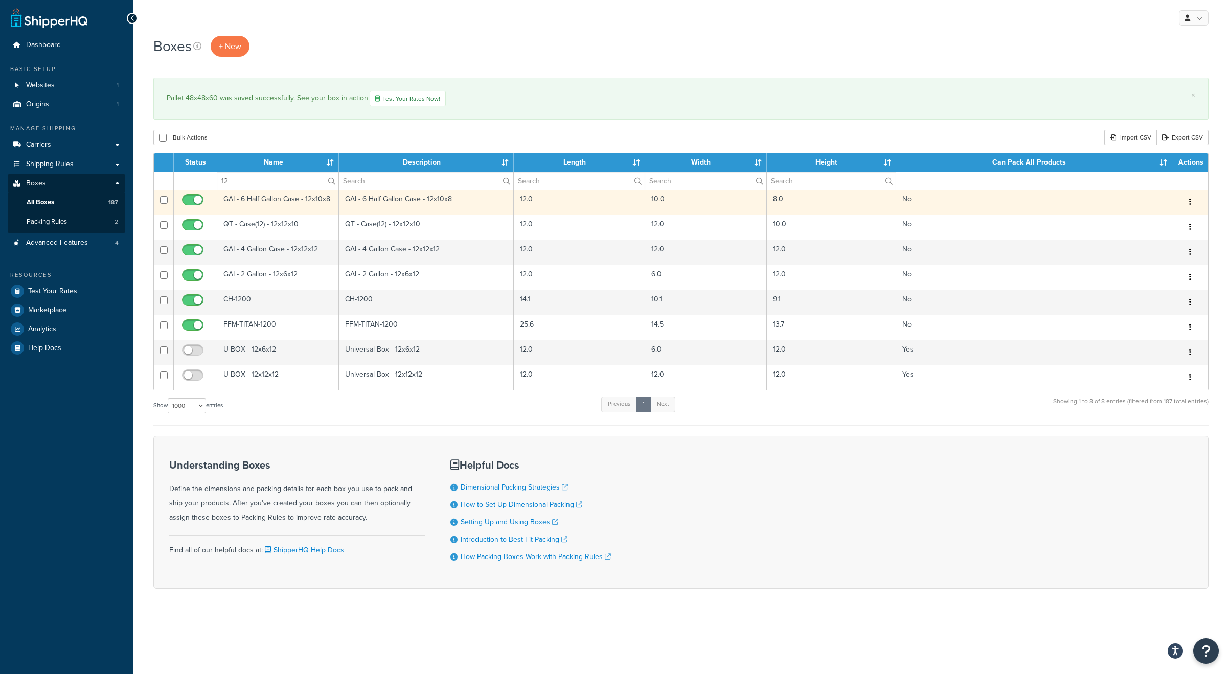
type input "1"
type input "24"
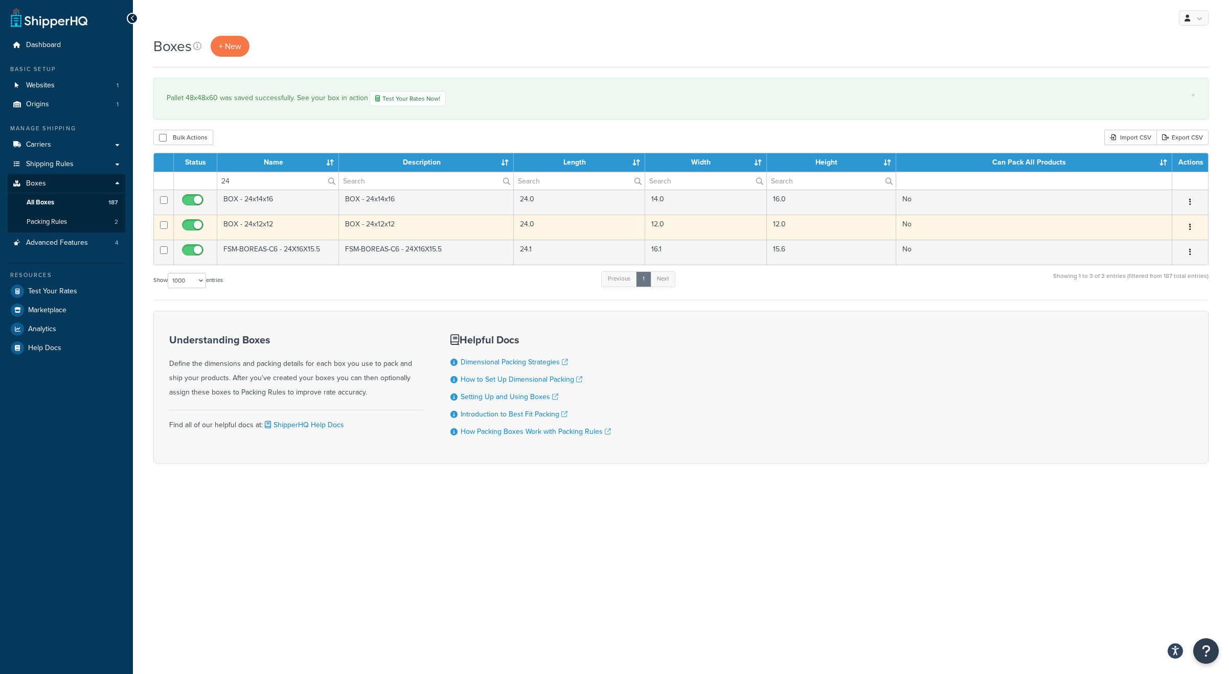
click at [292, 228] on td "BOX - 24x12x12" at bounding box center [278, 227] width 122 height 25
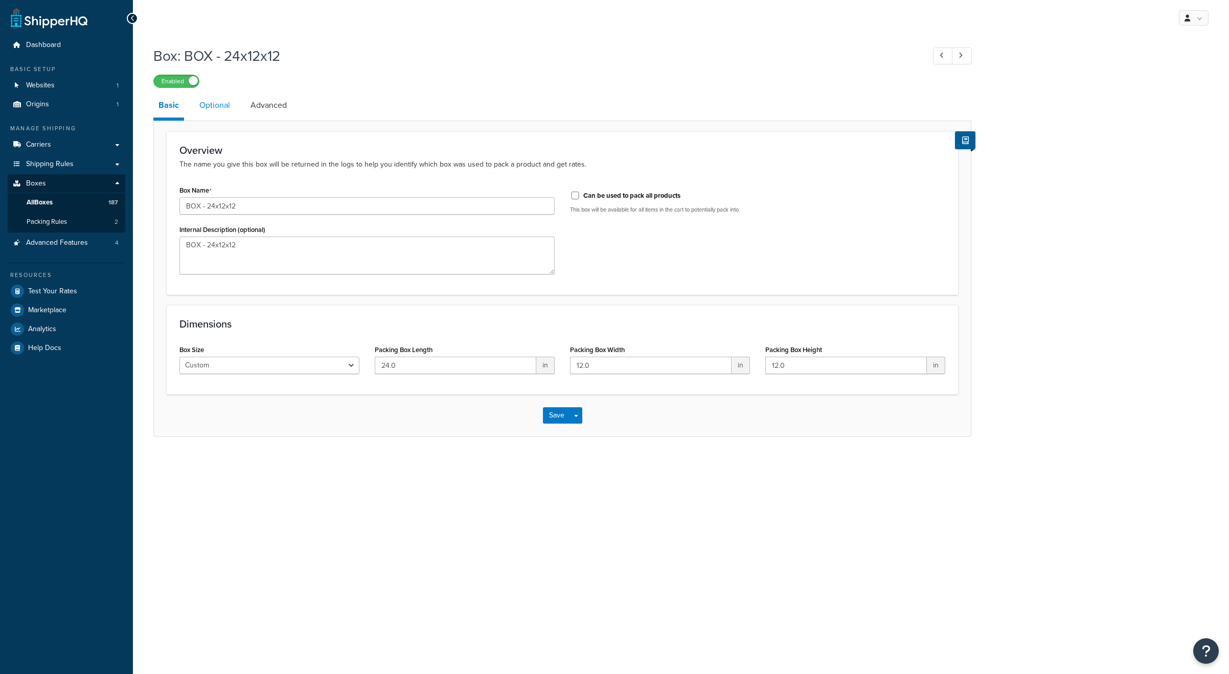
click at [221, 110] on link "Optional" at bounding box center [214, 105] width 41 height 25
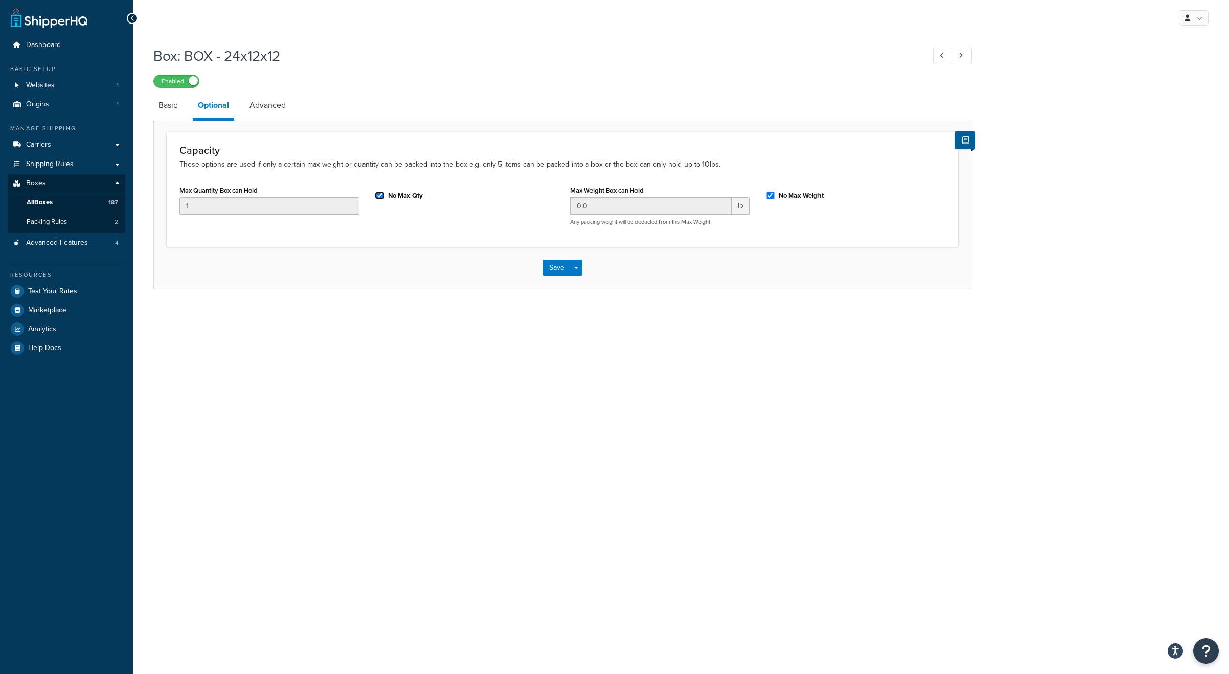
click at [380, 196] on input "No Max Qty" at bounding box center [380, 196] width 10 height 8
checkbox input "false"
click at [771, 197] on input "No Max Weight" at bounding box center [770, 196] width 10 height 8
checkbox input "false"
click at [65, 241] on span "Advanced Features" at bounding box center [57, 243] width 62 height 9
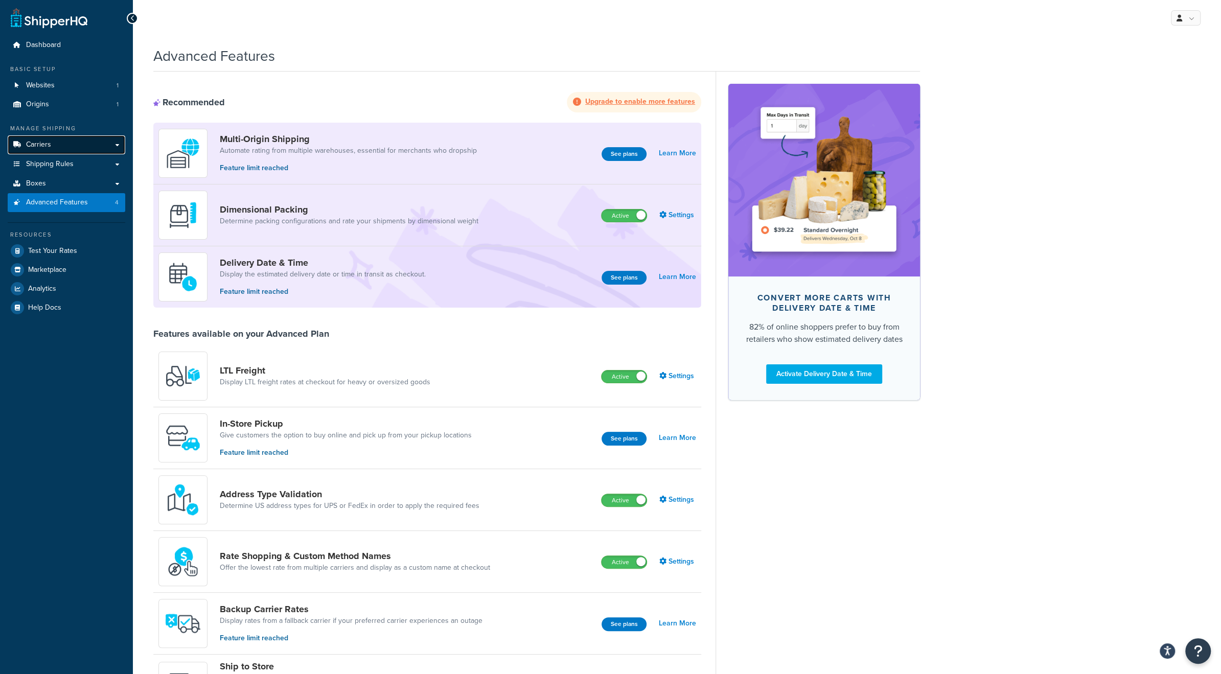
click at [41, 146] on span "Carriers" at bounding box center [38, 145] width 25 height 9
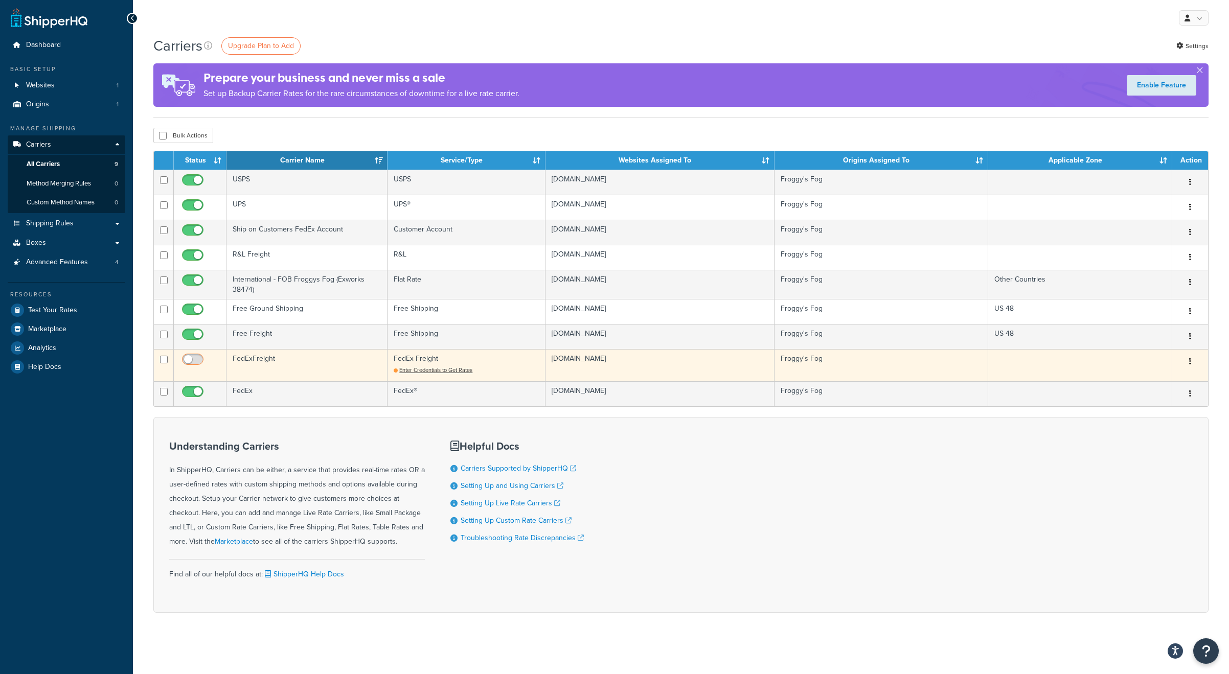
click at [192, 359] on input "checkbox" at bounding box center [194, 362] width 28 height 13
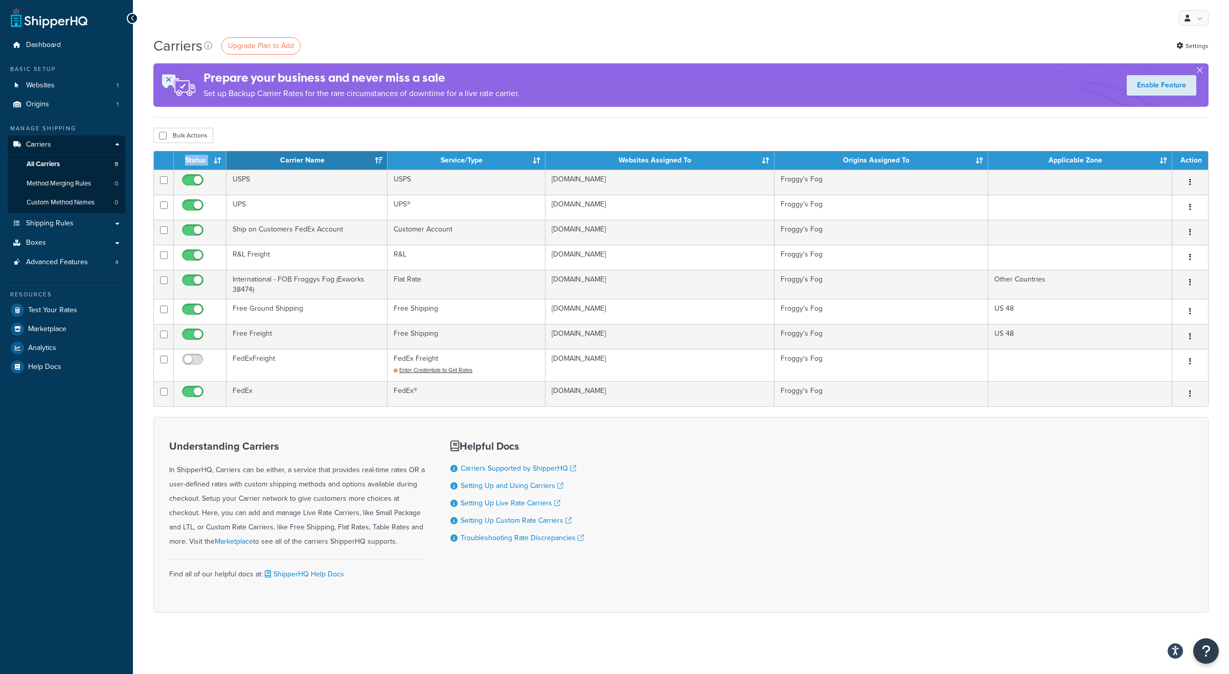
drag, startPoint x: 392, startPoint y: 152, endPoint x: 251, endPoint y: 163, distance: 140.9
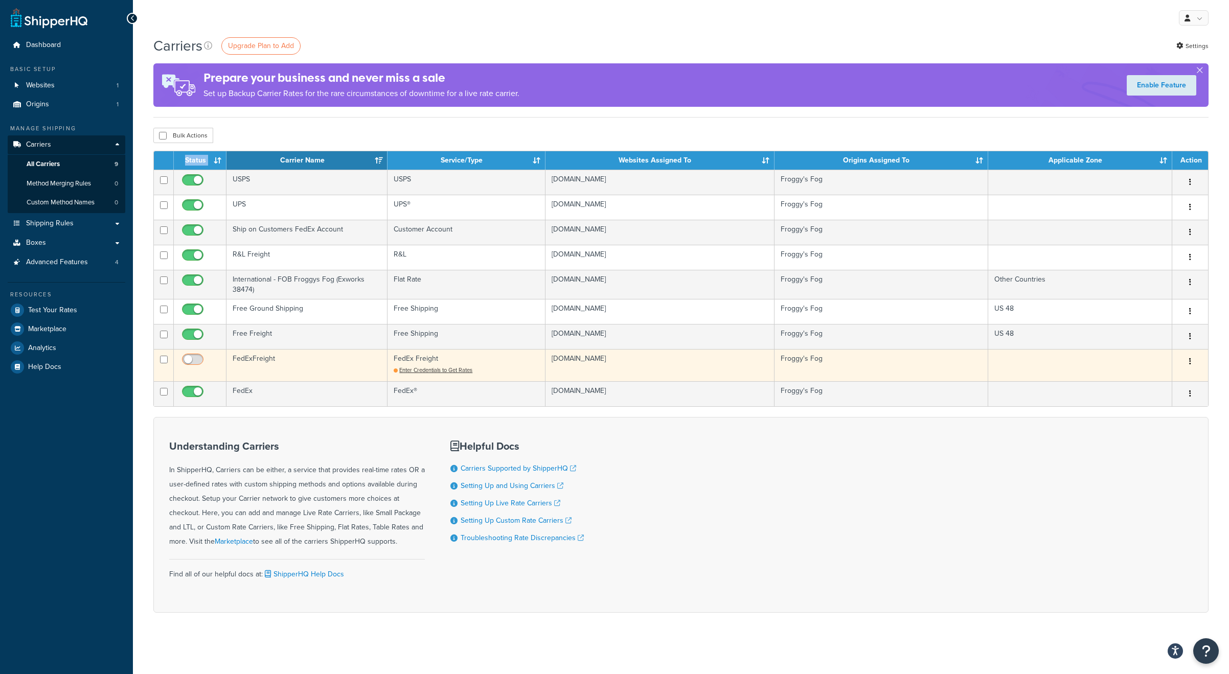
click at [189, 356] on input "checkbox" at bounding box center [194, 362] width 28 height 13
checkbox input "false"
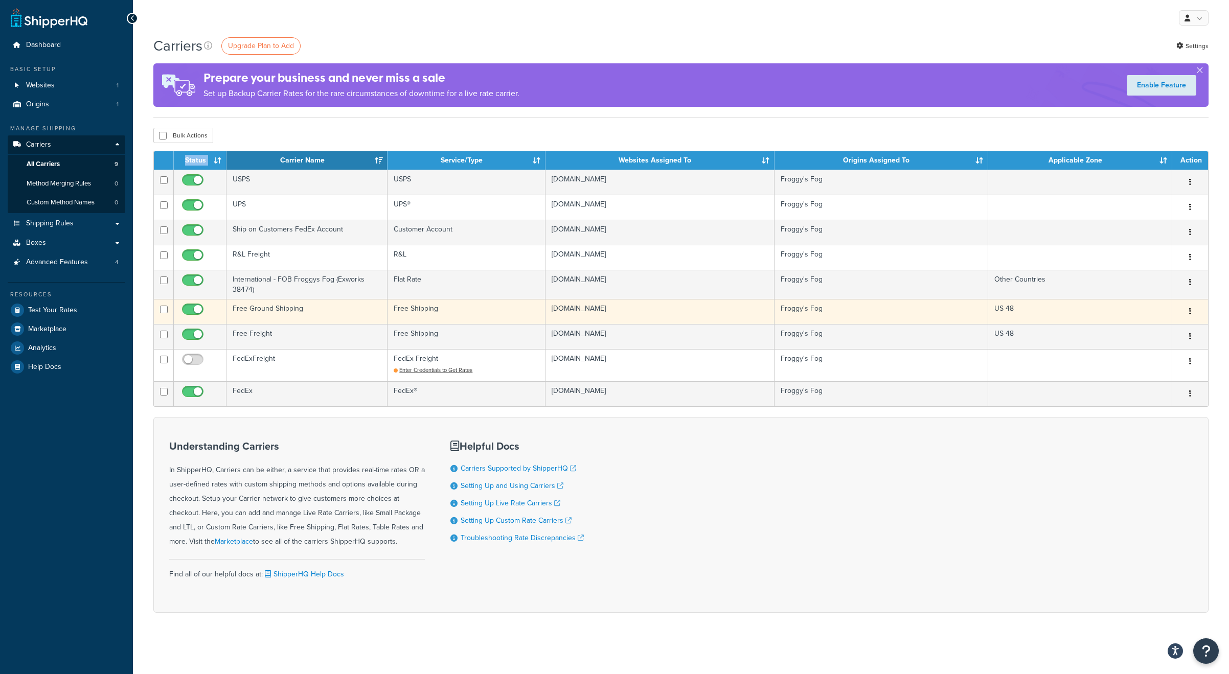
click at [266, 309] on td "Free Ground Shipping" at bounding box center [306, 311] width 161 height 25
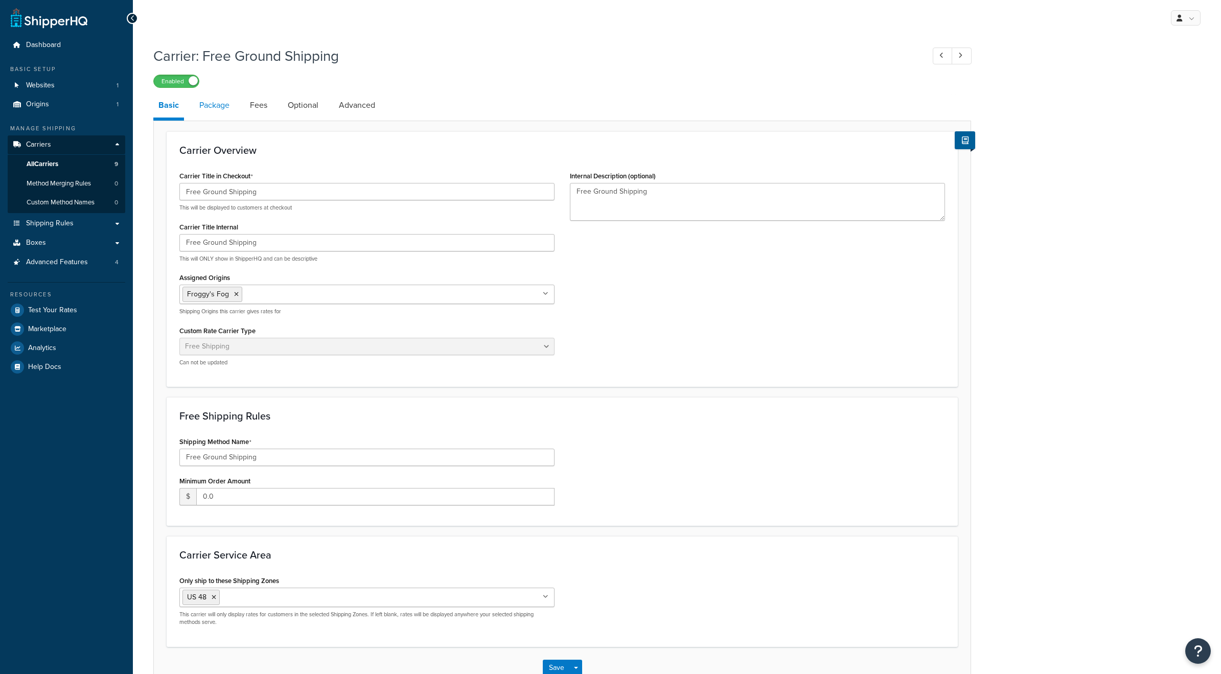
click at [220, 107] on link "Package" at bounding box center [214, 105] width 40 height 25
select select "442578"
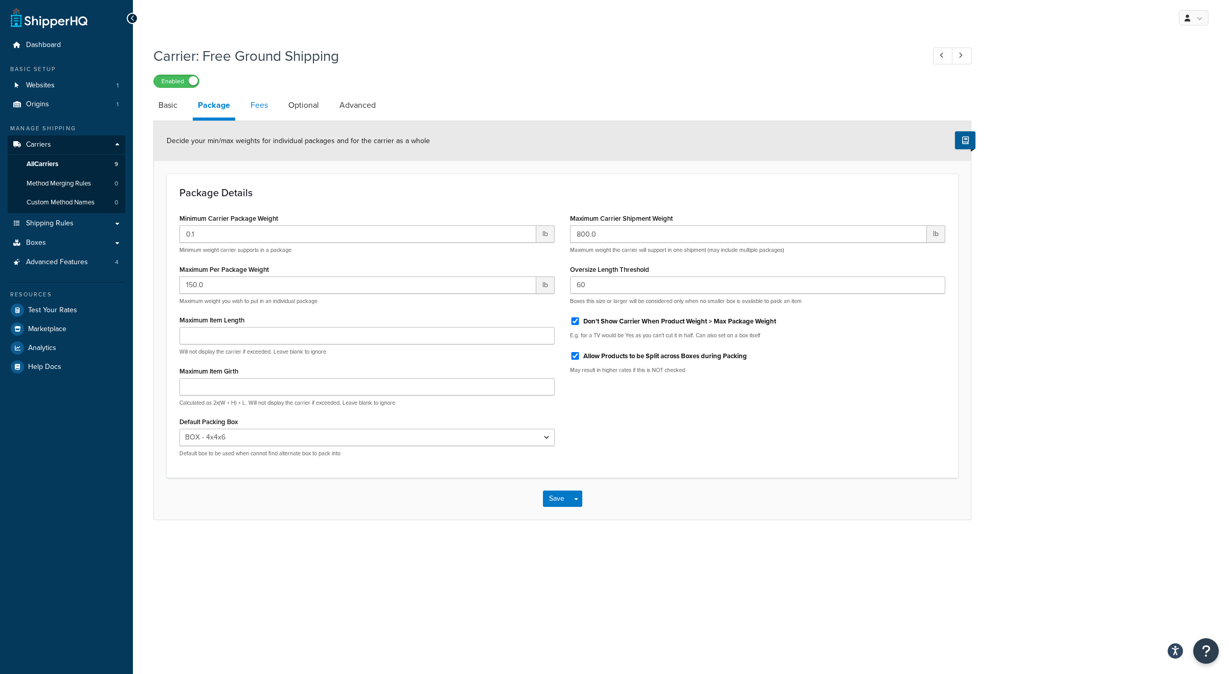
click at [262, 109] on link "Fees" at bounding box center [259, 105] width 28 height 25
select select "AFTER"
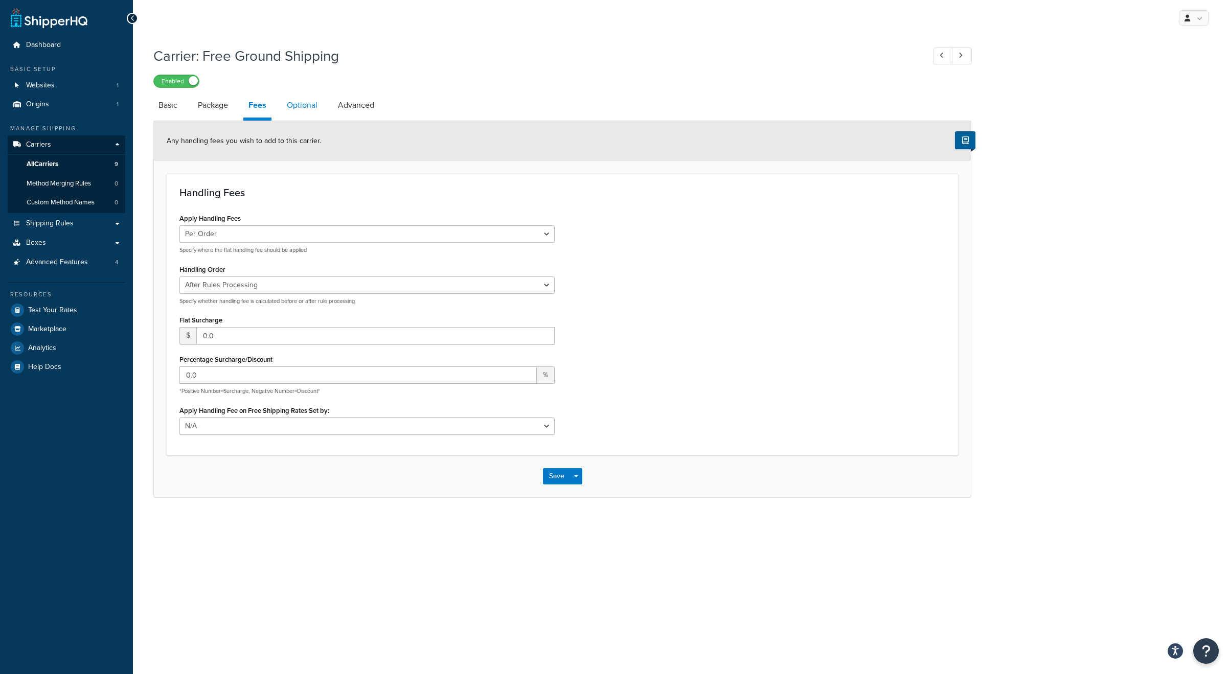
click at [310, 105] on link "Optional" at bounding box center [302, 105] width 41 height 25
select select "153387"
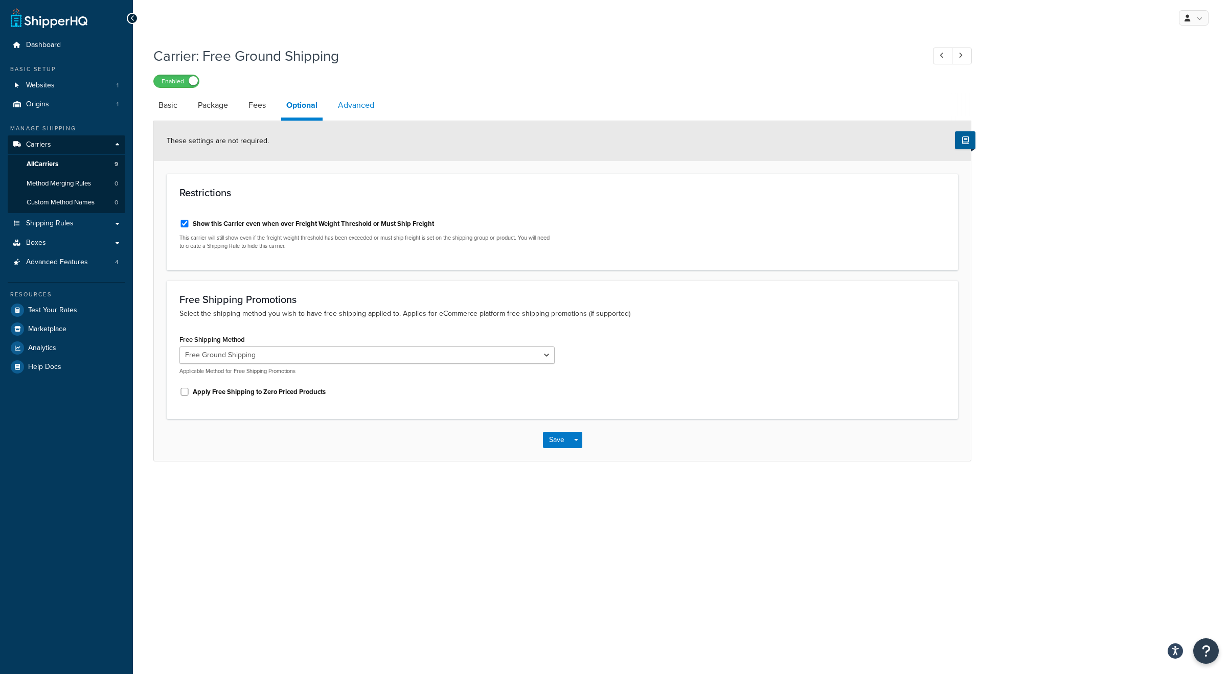
click at [345, 112] on link "Advanced" at bounding box center [356, 105] width 47 height 25
select select "false"
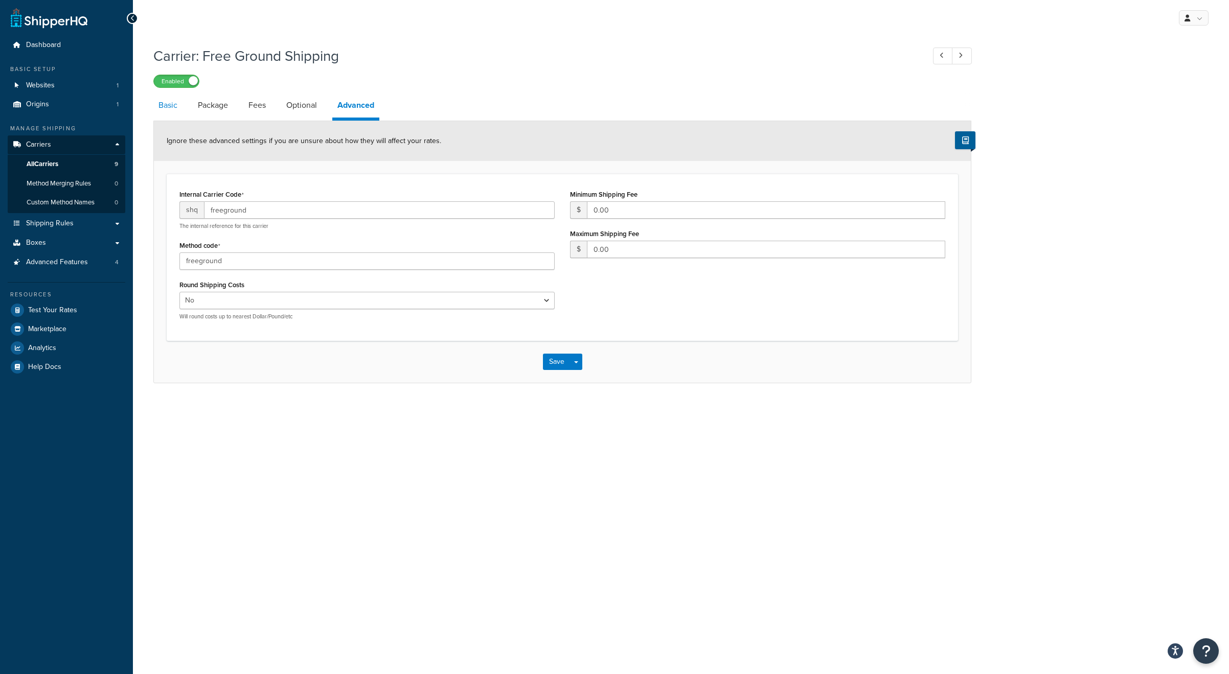
click at [160, 104] on link "Basic" at bounding box center [167, 105] width 29 height 25
select select "free"
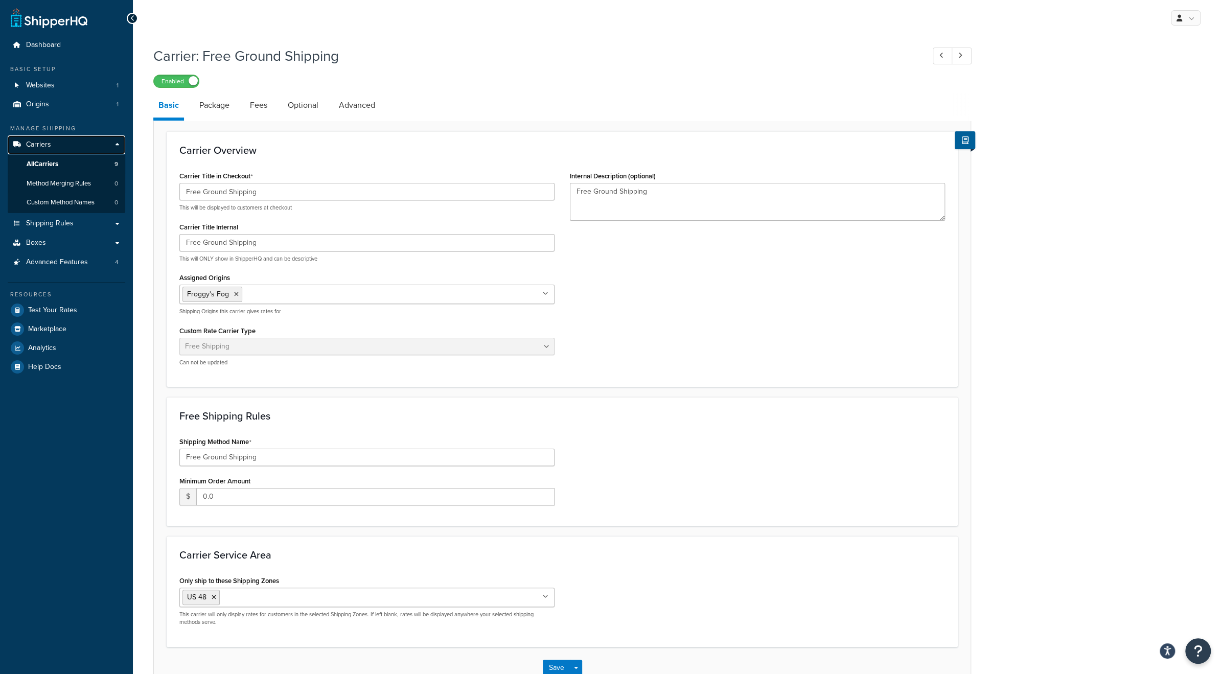
click at [51, 145] on link "Carriers" at bounding box center [67, 144] width 118 height 19
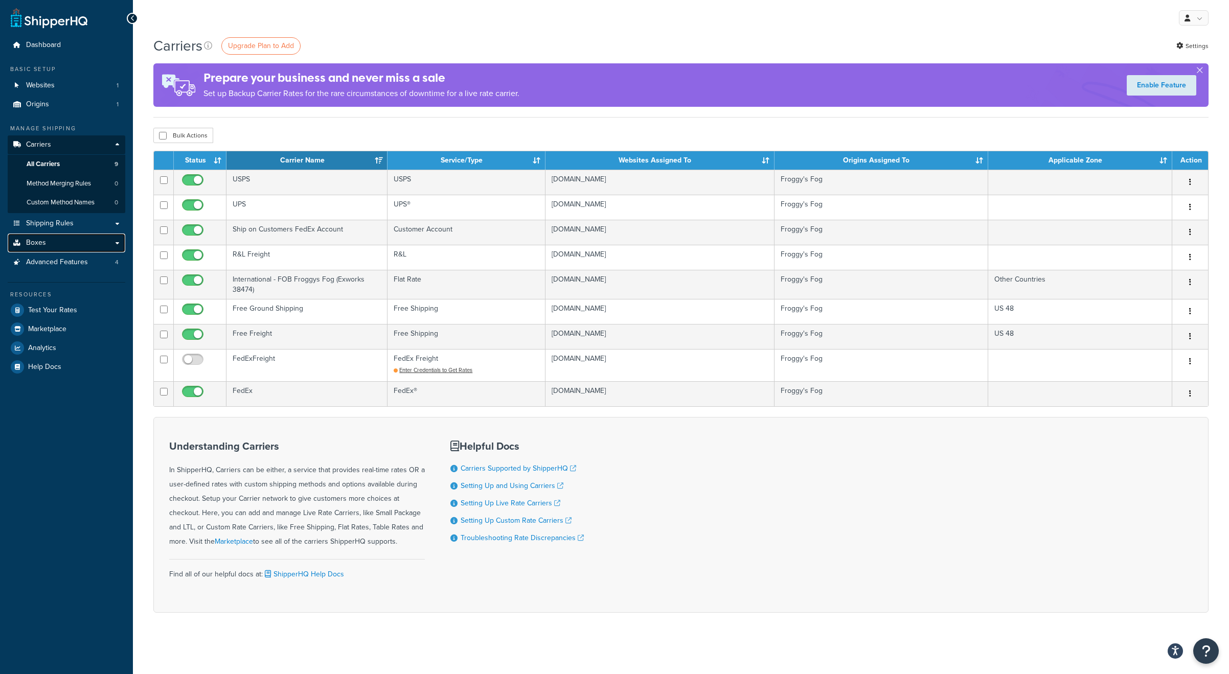
click at [40, 241] on span "Boxes" at bounding box center [36, 243] width 20 height 9
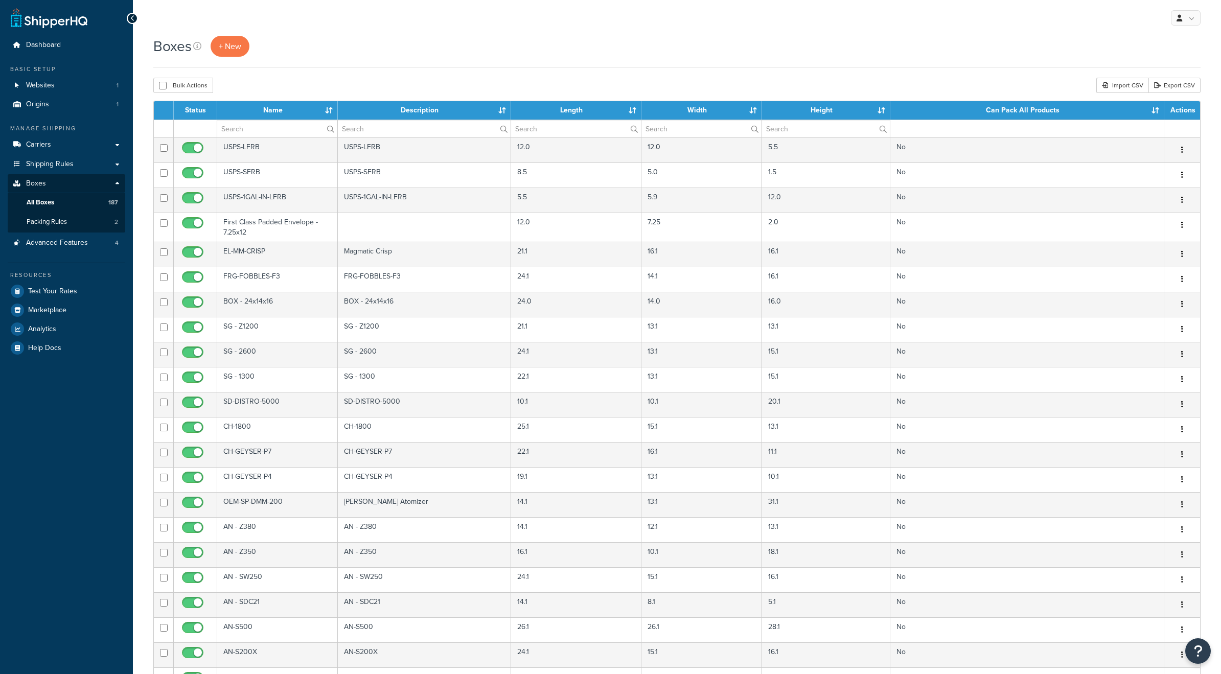
select select "1000"
click at [276, 112] on th "Name" at bounding box center [277, 110] width 121 height 18
